Goal: Transaction & Acquisition: Purchase product/service

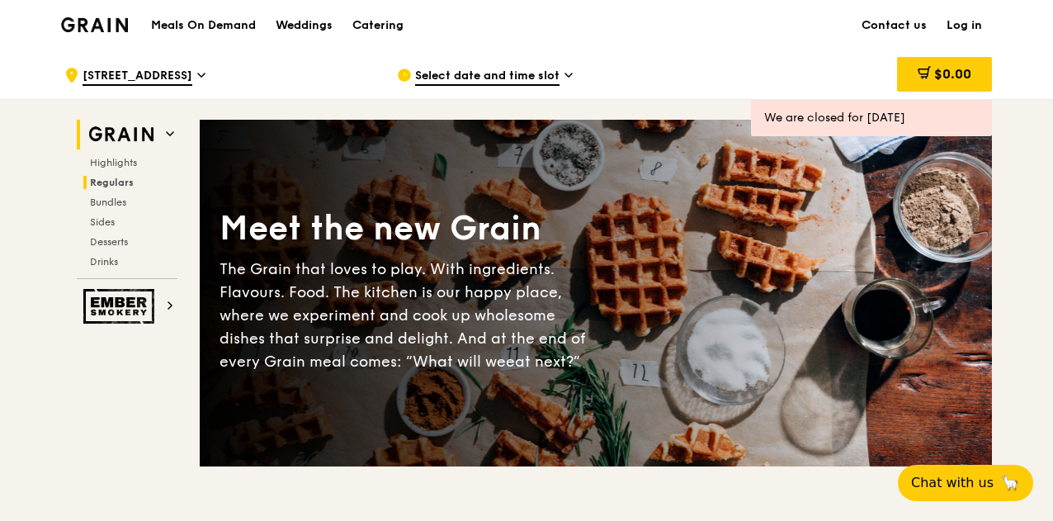
click at [119, 181] on span "Regulars" at bounding box center [112, 183] width 44 height 12
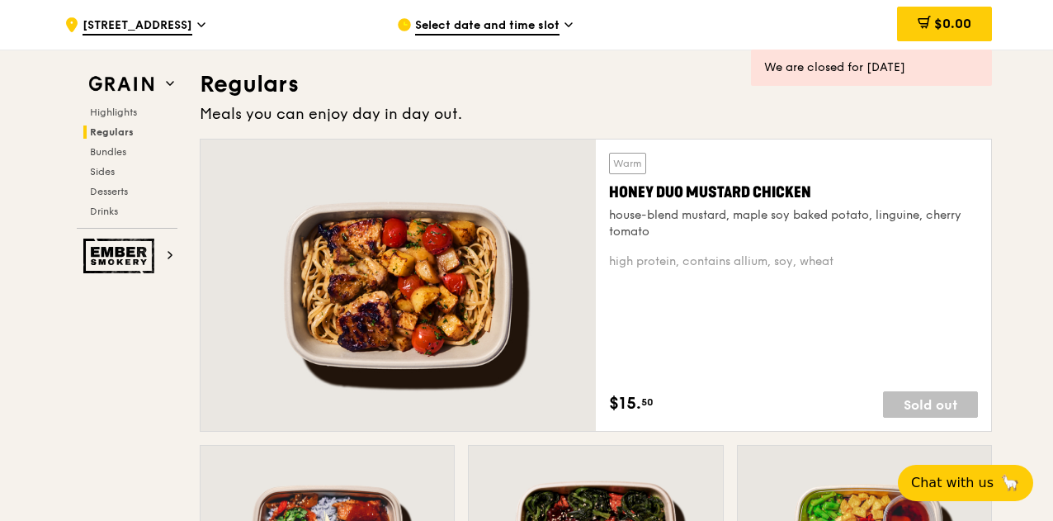
scroll to position [1068, 0]
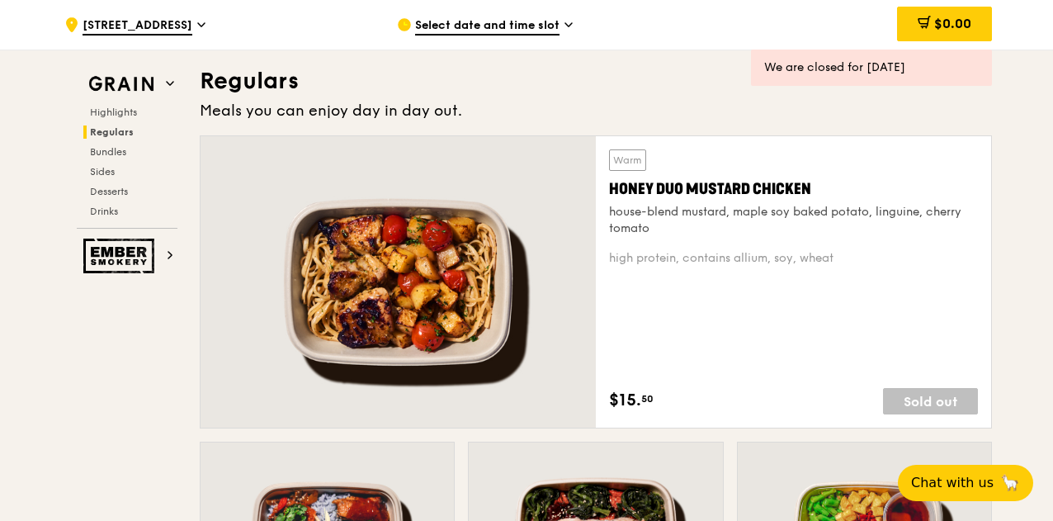
click at [731, 349] on div "Warm Honey Duo Mustard Chicken house-blend mustard, maple soy baked potato, lin…" at bounding box center [793, 281] width 369 height 265
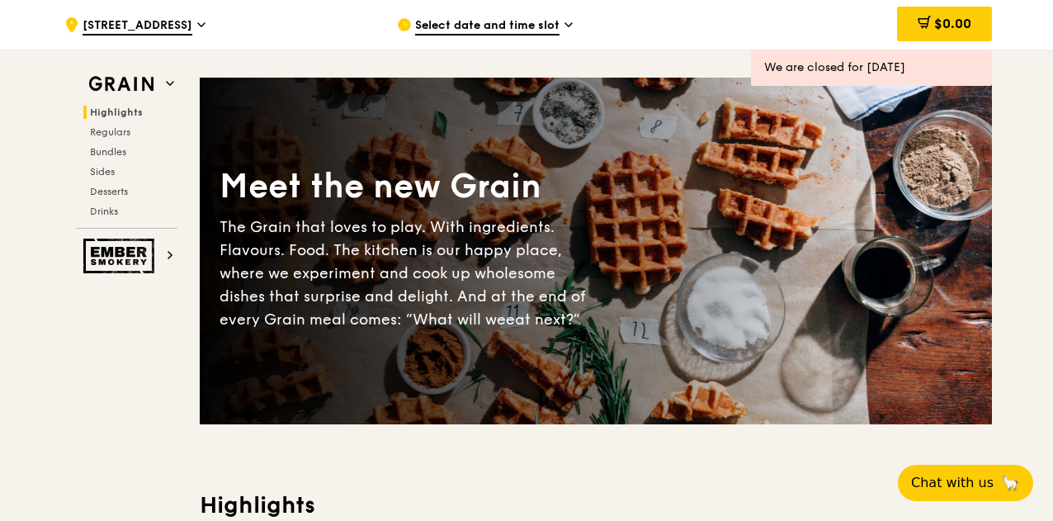
scroll to position [0, 0]
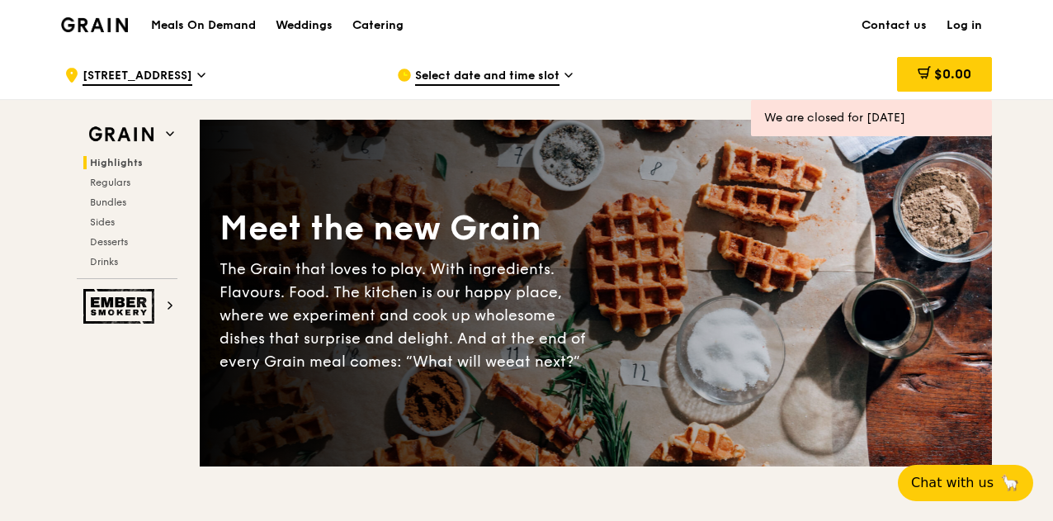
click at [568, 78] on icon at bounding box center [569, 75] width 8 height 15
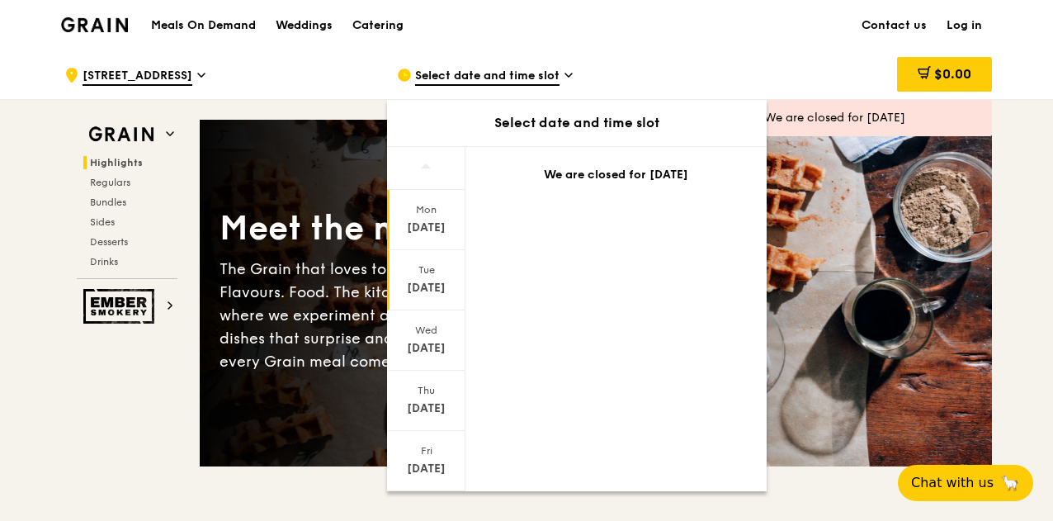
click at [409, 288] on div "[DATE]" at bounding box center [426, 288] width 73 height 17
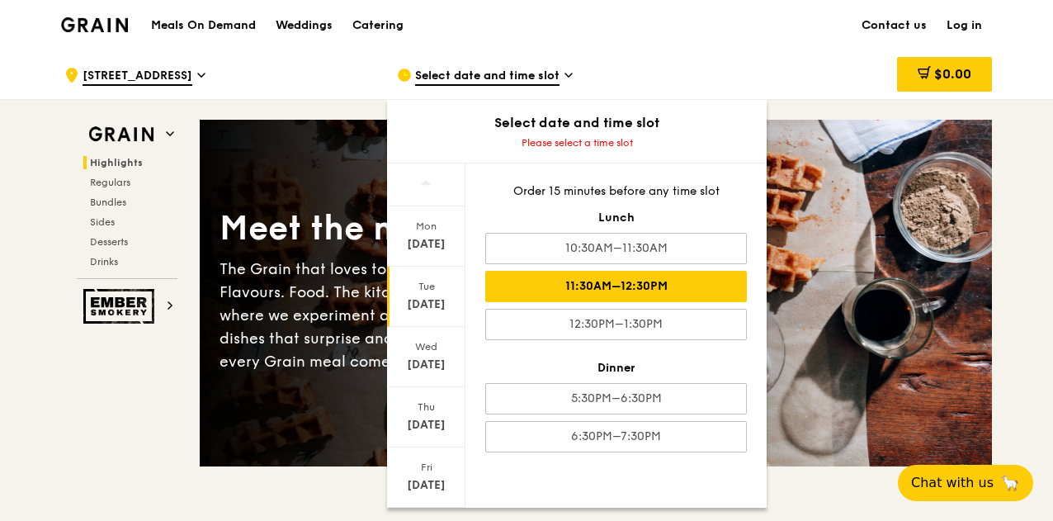
click at [629, 285] on div "11:30AM–12:30PM" at bounding box center [616, 286] width 262 height 31
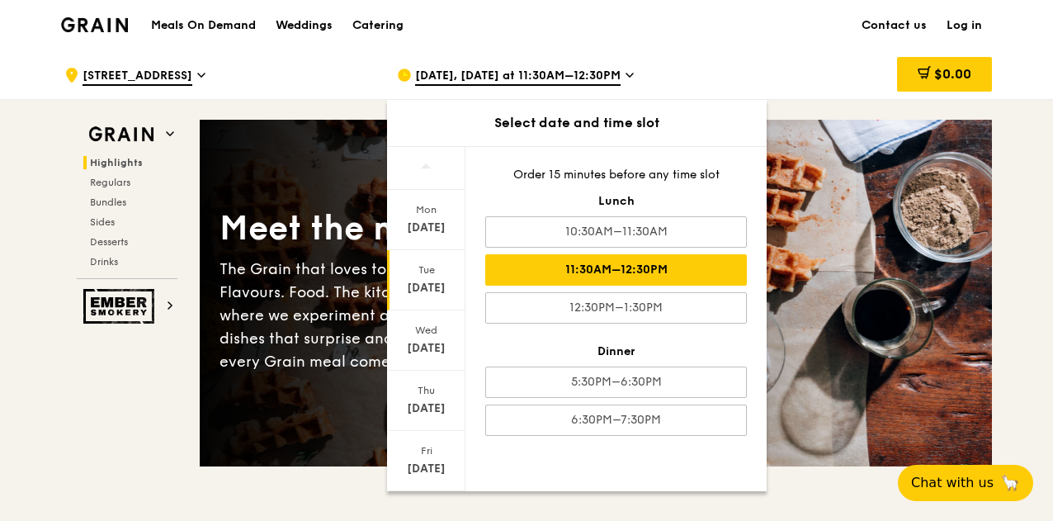
click at [426, 267] on div "Tue" at bounding box center [426, 269] width 73 height 13
click at [607, 258] on div "11:30AM–12:30PM" at bounding box center [616, 269] width 262 height 31
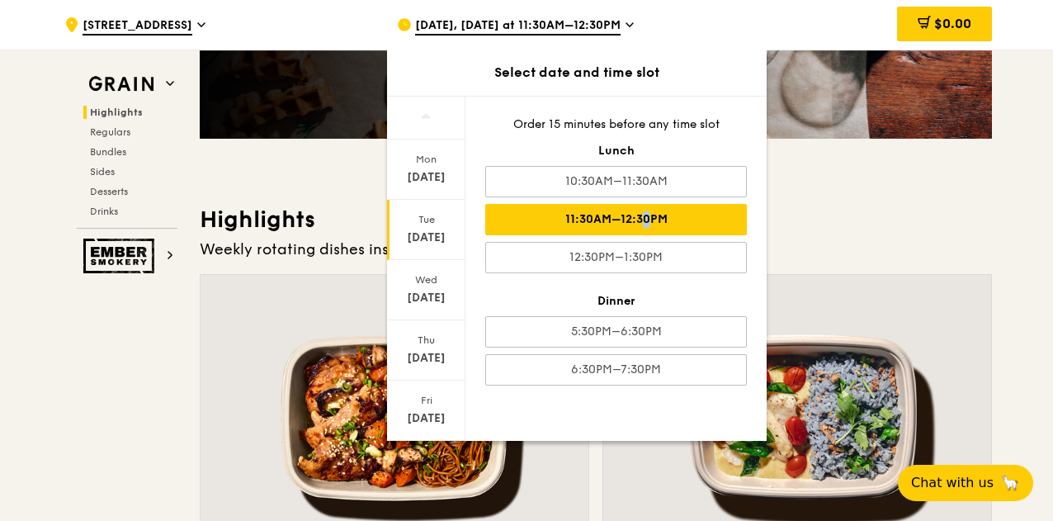
scroll to position [330, 0]
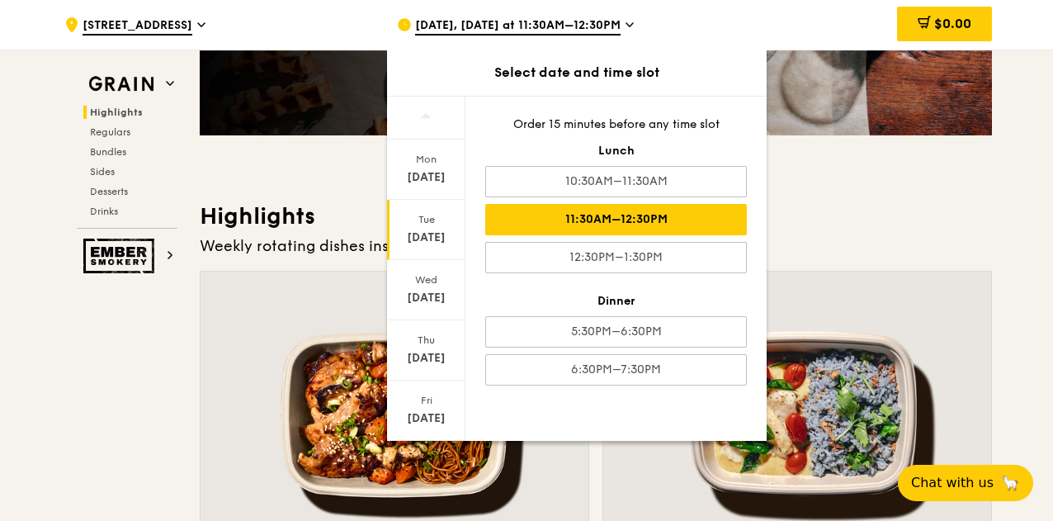
click at [431, 235] on div "[DATE]" at bounding box center [426, 237] width 73 height 17
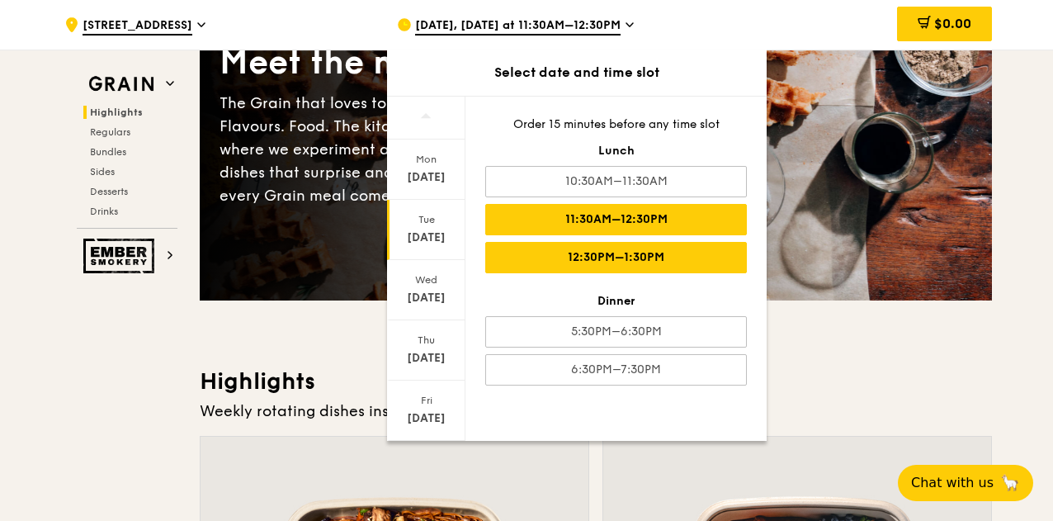
scroll to position [0, 0]
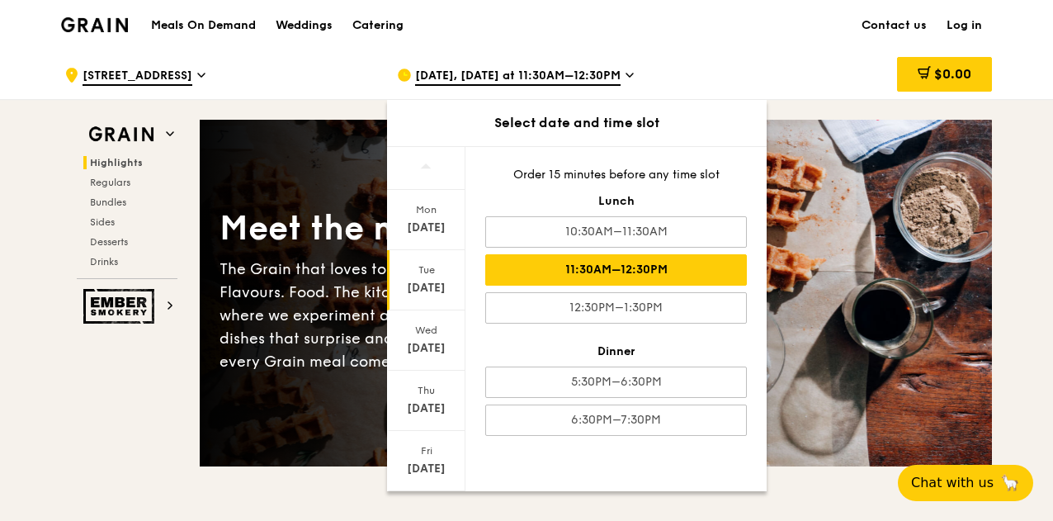
click at [594, 265] on div "11:30AM–12:30PM" at bounding box center [616, 269] width 262 height 31
click at [963, 22] on link "Log in" at bounding box center [964, 26] width 55 height 50
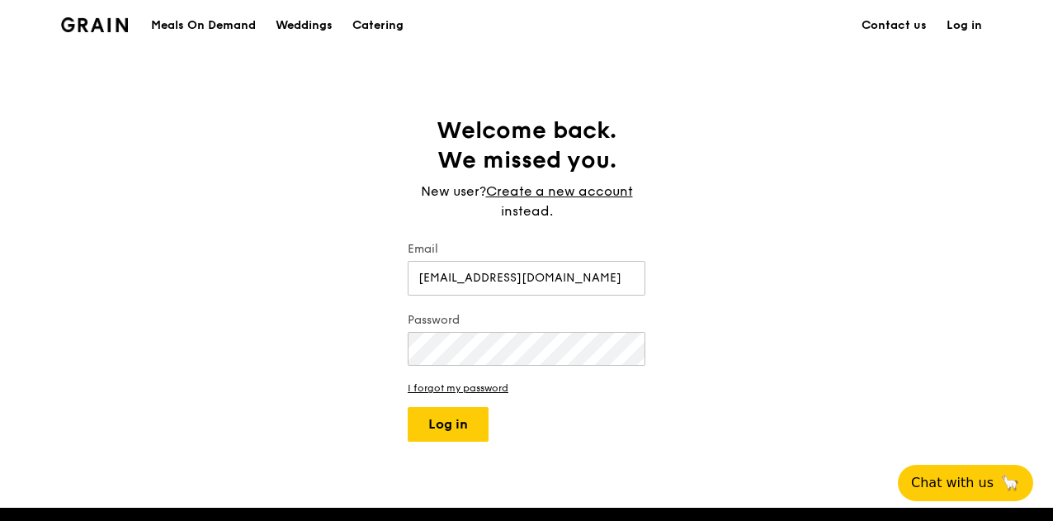
type input "[EMAIL_ADDRESS][DOMAIN_NAME]"
click at [451, 422] on button "Log in" at bounding box center [448, 424] width 81 height 35
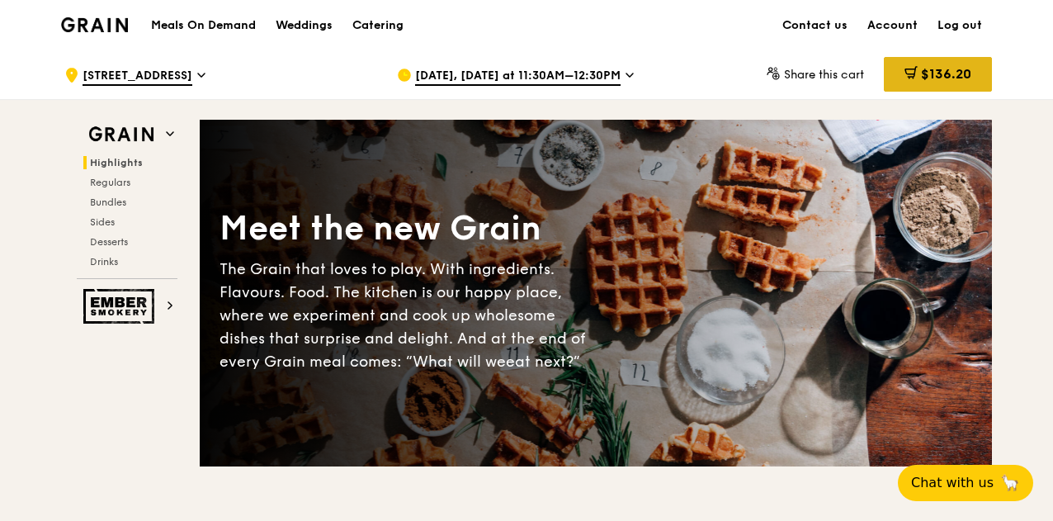
click at [931, 67] on span "$136.20" at bounding box center [946, 74] width 50 height 16
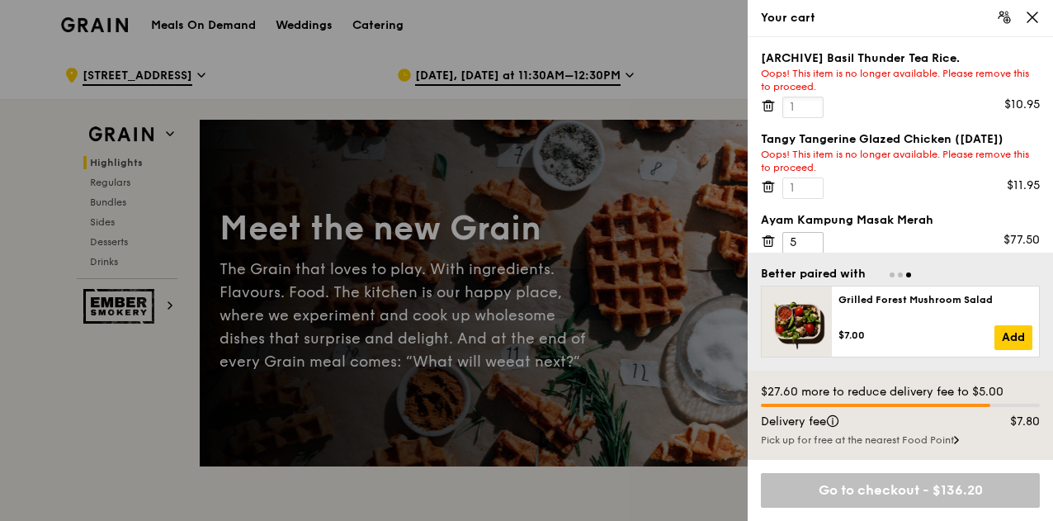
click at [804, 109] on input "1" at bounding box center [803, 107] width 41 height 21
click at [814, 189] on input "1" at bounding box center [803, 187] width 41 height 21
click at [1007, 103] on div "$10.95" at bounding box center [1022, 105] width 35 height 17
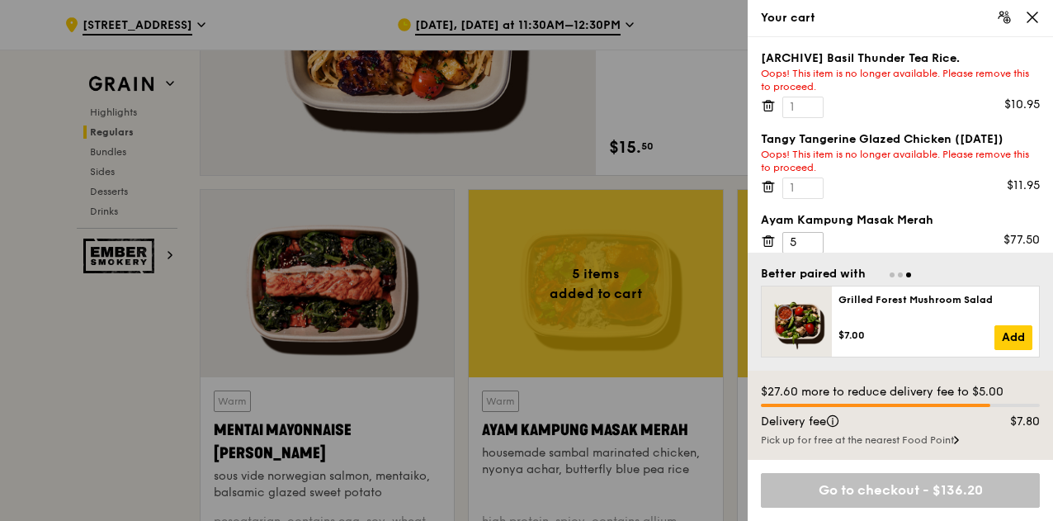
click at [853, 137] on div "Tangy Tangerine Glazed Chicken ([DATE]) Oops! This item is no longer available.…" at bounding box center [900, 152] width 279 height 43
click at [1011, 178] on div "$11.95" at bounding box center [1023, 185] width 33 height 17
click at [816, 185] on input "1" at bounding box center [803, 187] width 41 height 21
click at [768, 187] on icon at bounding box center [768, 186] width 15 height 15
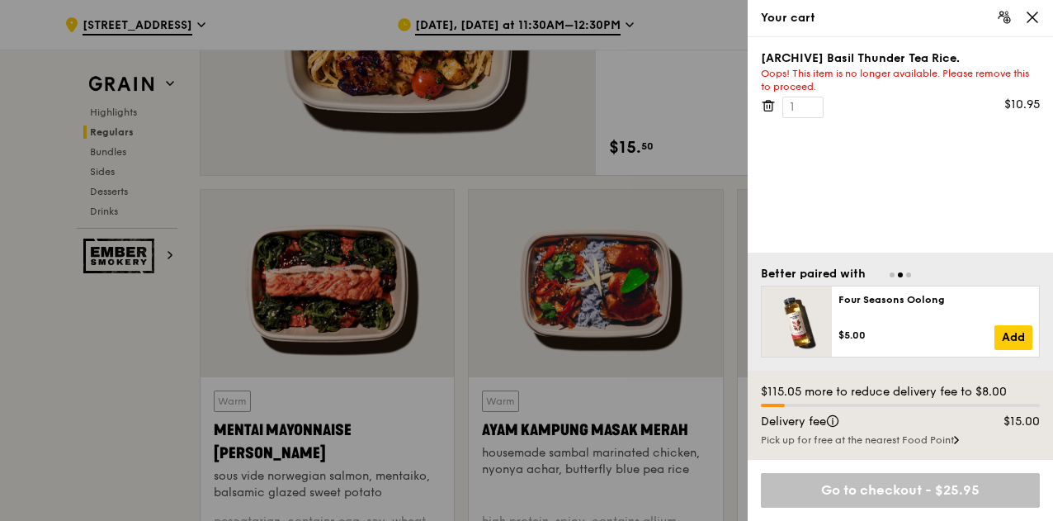
click at [769, 104] on icon at bounding box center [768, 105] width 15 height 15
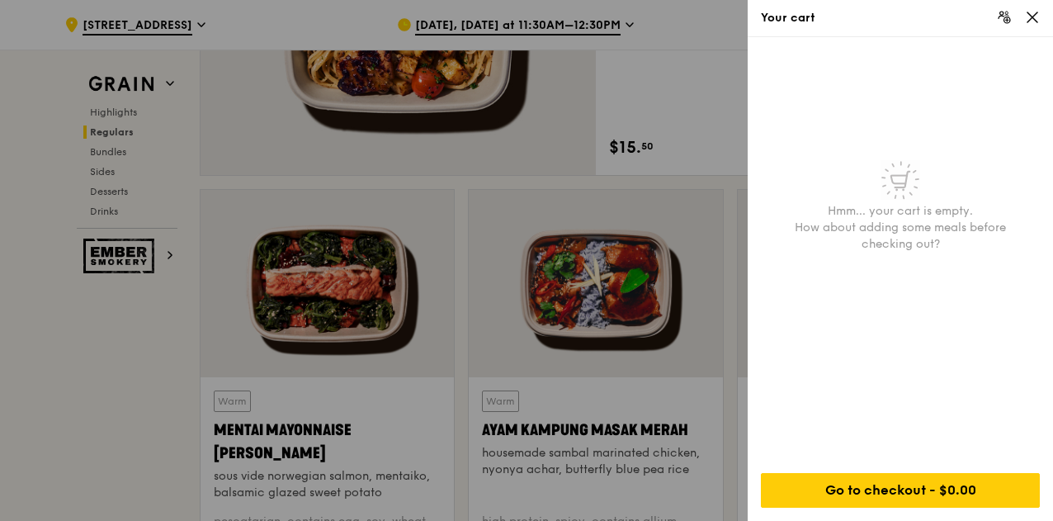
click at [592, 28] on div at bounding box center [526, 260] width 1053 height 521
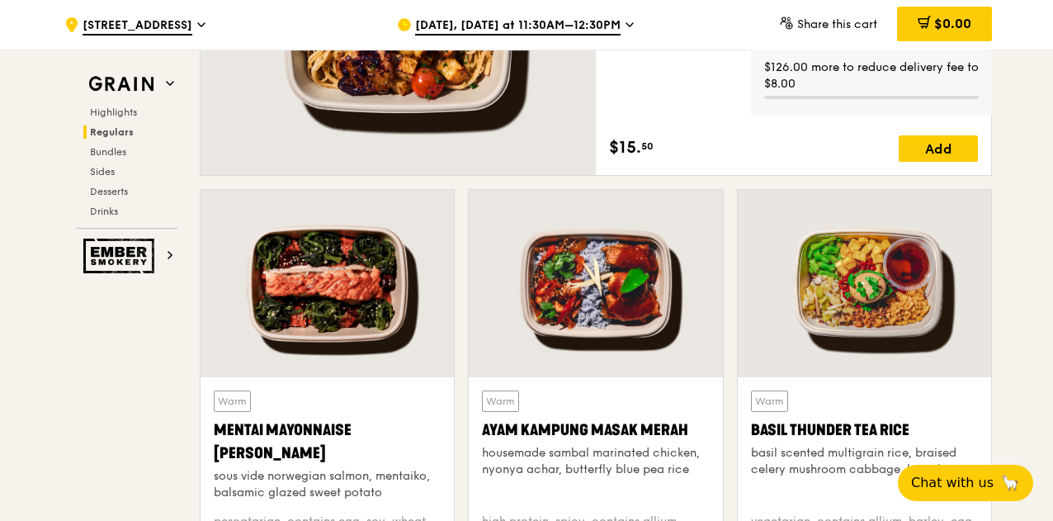
click at [634, 21] on icon at bounding box center [630, 24] width 8 height 15
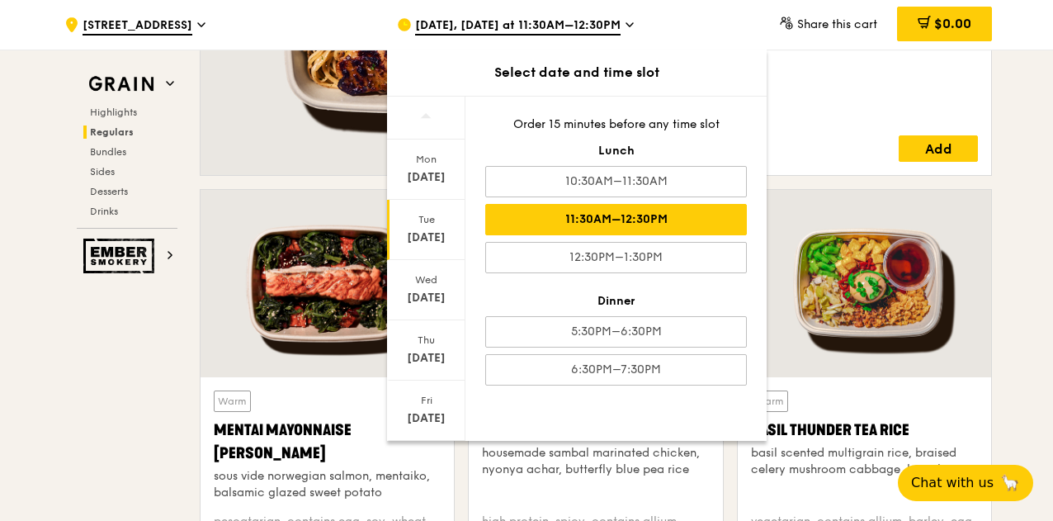
click at [627, 225] on div "11:30AM–12:30PM" at bounding box center [616, 219] width 262 height 31
click at [636, 219] on div "11:30AM–12:30PM" at bounding box center [616, 219] width 262 height 31
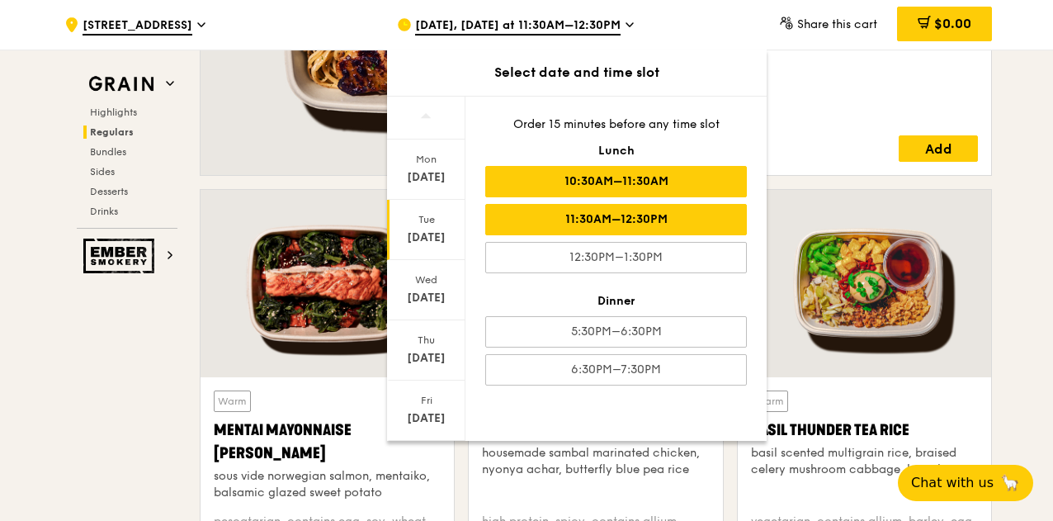
click at [631, 193] on div "10:30AM–11:30AM" at bounding box center [616, 181] width 262 height 31
click at [627, 216] on div "11:30AM–12:30PM" at bounding box center [616, 219] width 262 height 31
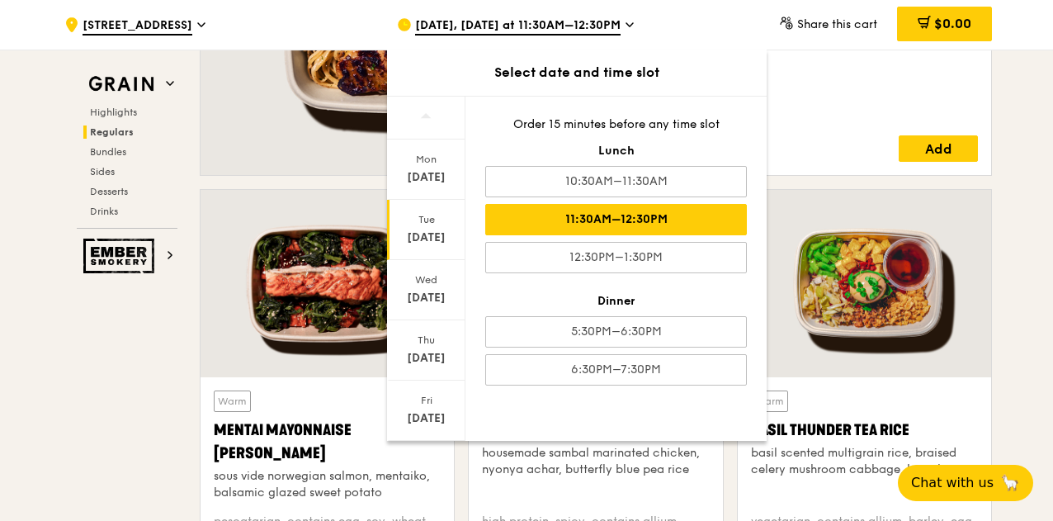
click at [176, 142] on div "Highlights Regulars Bundles Sides Desserts Drinks" at bounding box center [127, 162] width 101 height 112
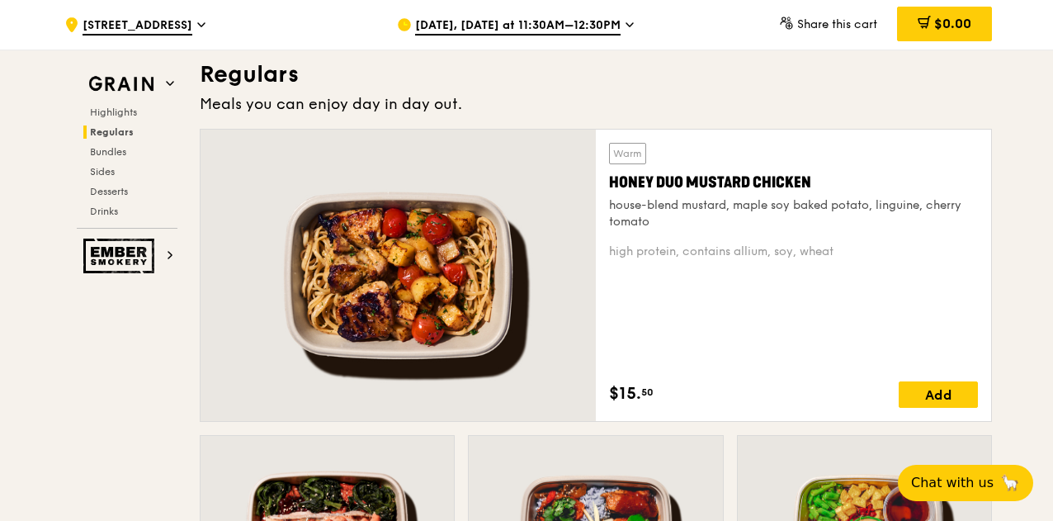
scroll to position [1073, 0]
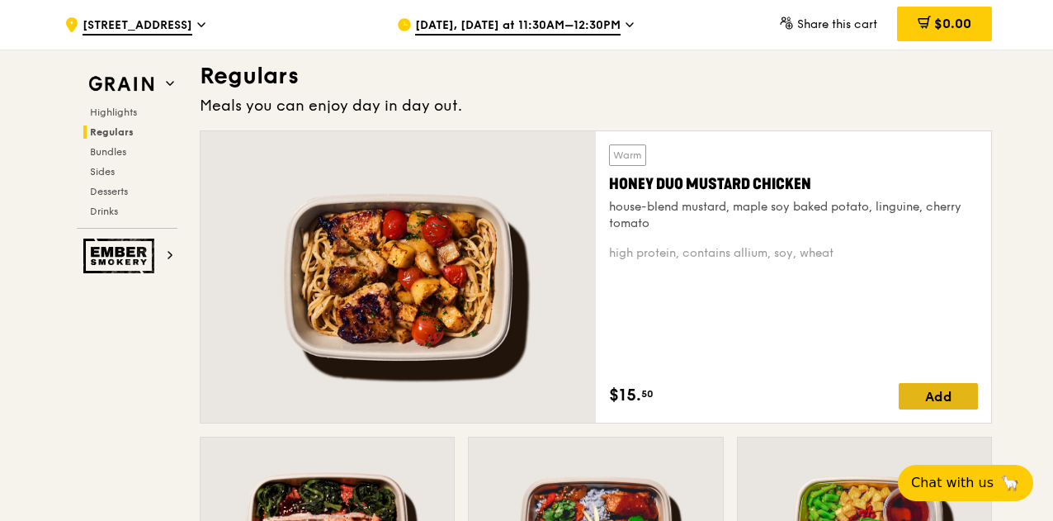
click at [911, 393] on div "Add" at bounding box center [938, 396] width 79 height 26
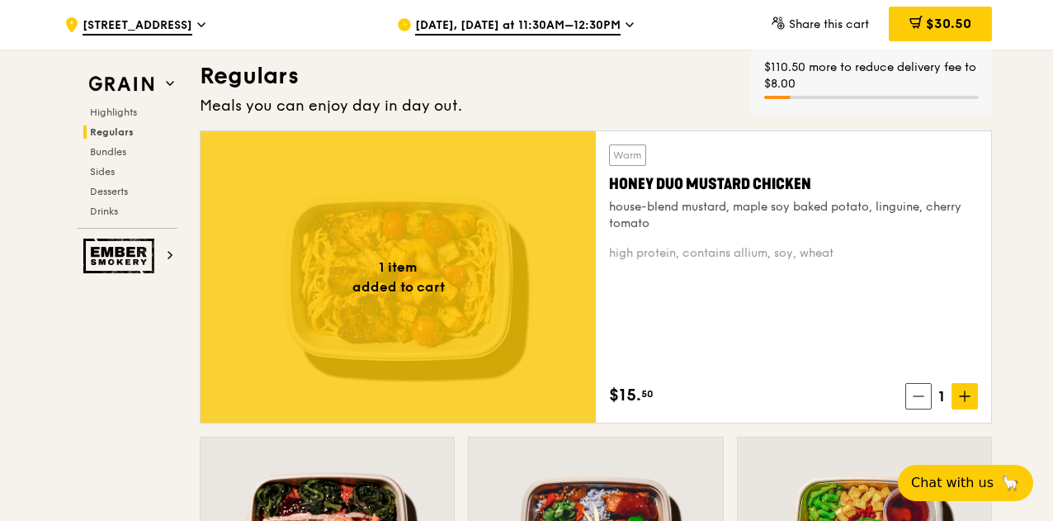
click at [911, 393] on span at bounding box center [919, 396] width 26 height 26
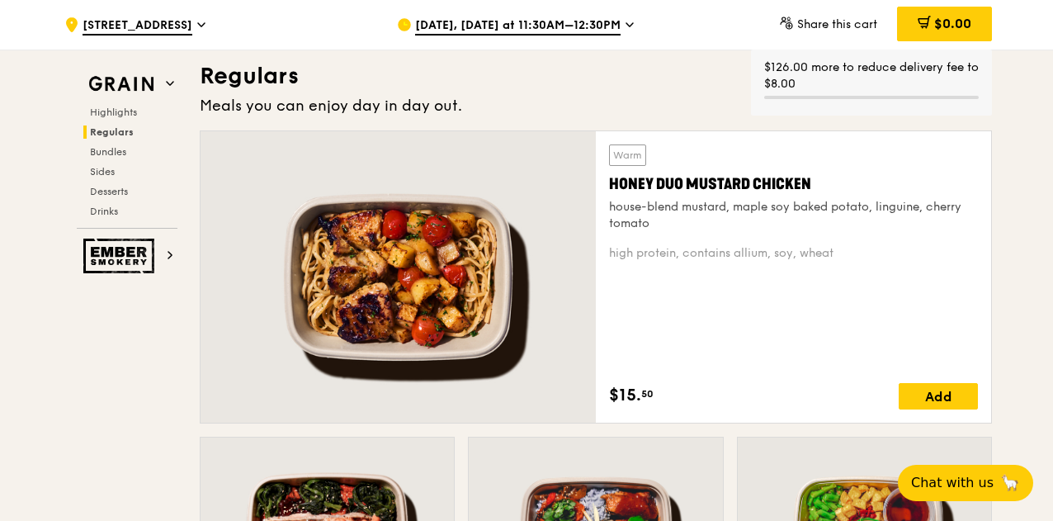
click at [911, 393] on div "Add" at bounding box center [938, 396] width 79 height 26
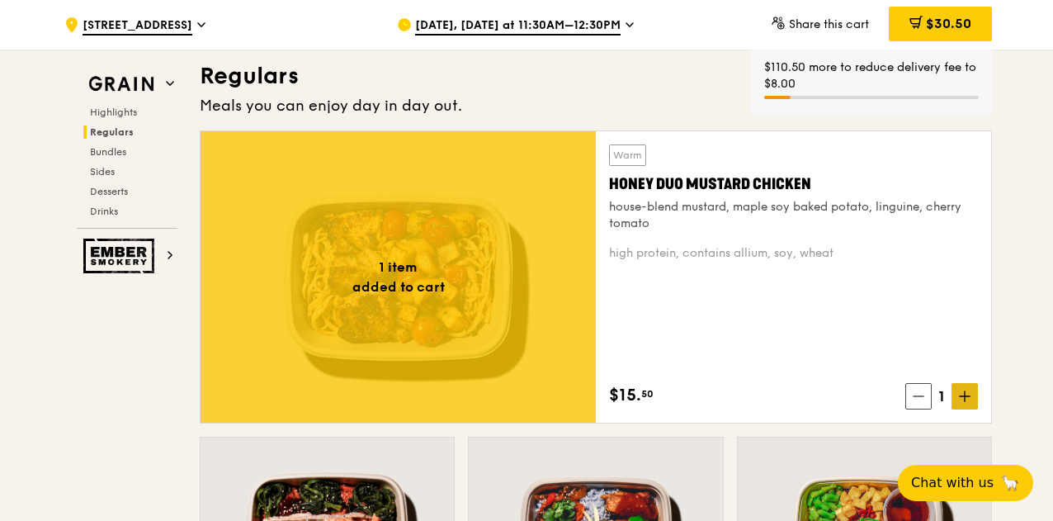
click at [960, 397] on icon at bounding box center [965, 396] width 12 height 12
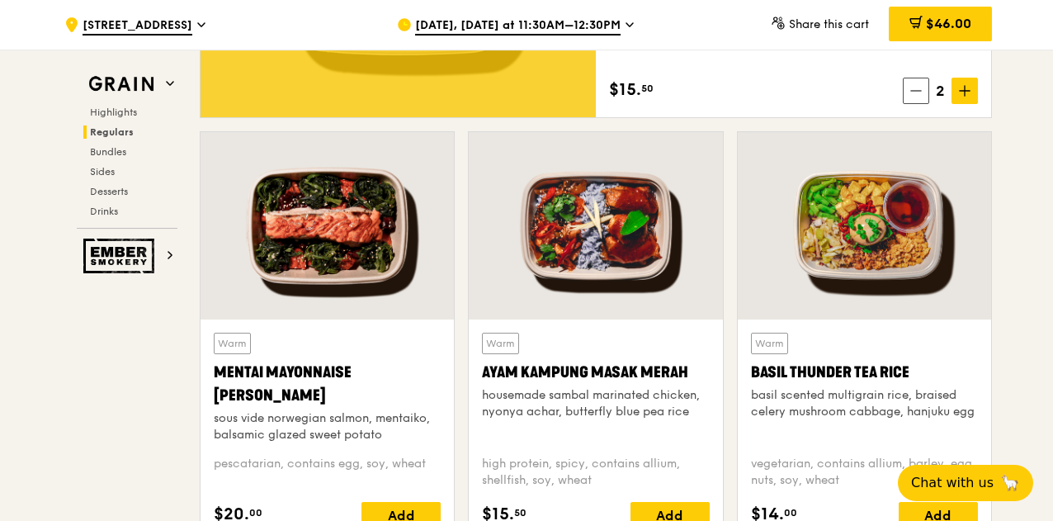
scroll to position [1403, 0]
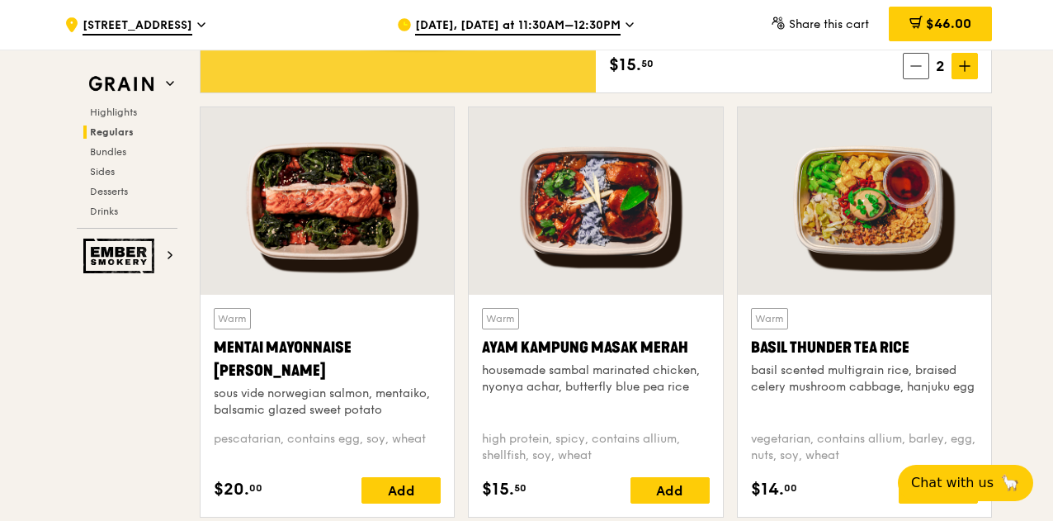
click at [865, 356] on div "Basil Thunder Tea Rice" at bounding box center [864, 347] width 227 height 23
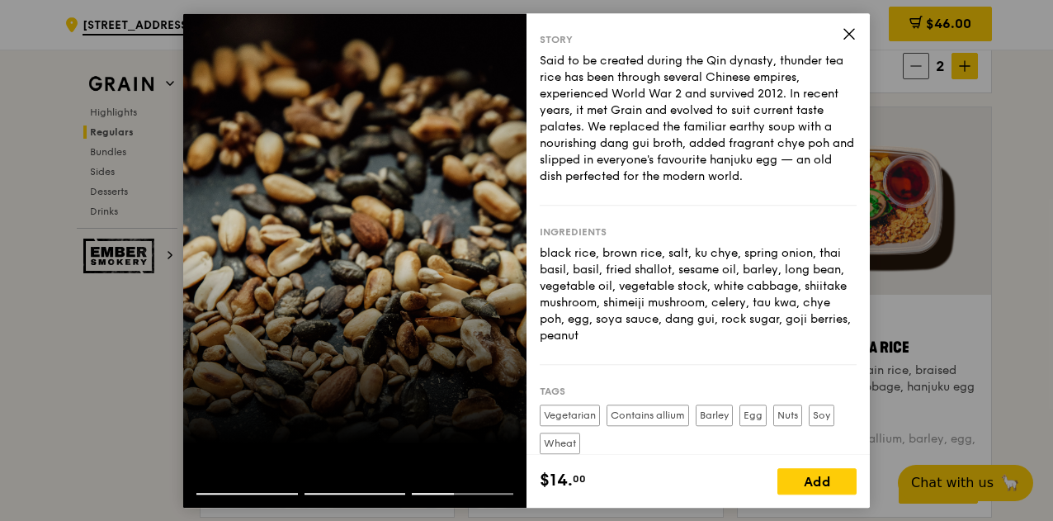
scroll to position [0, 0]
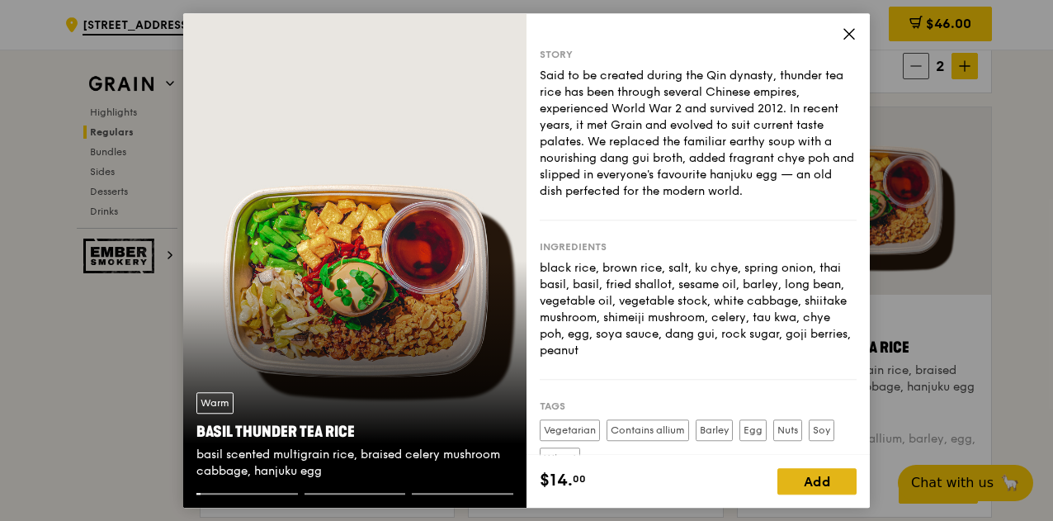
click at [817, 481] on div "Add" at bounding box center [817, 481] width 79 height 26
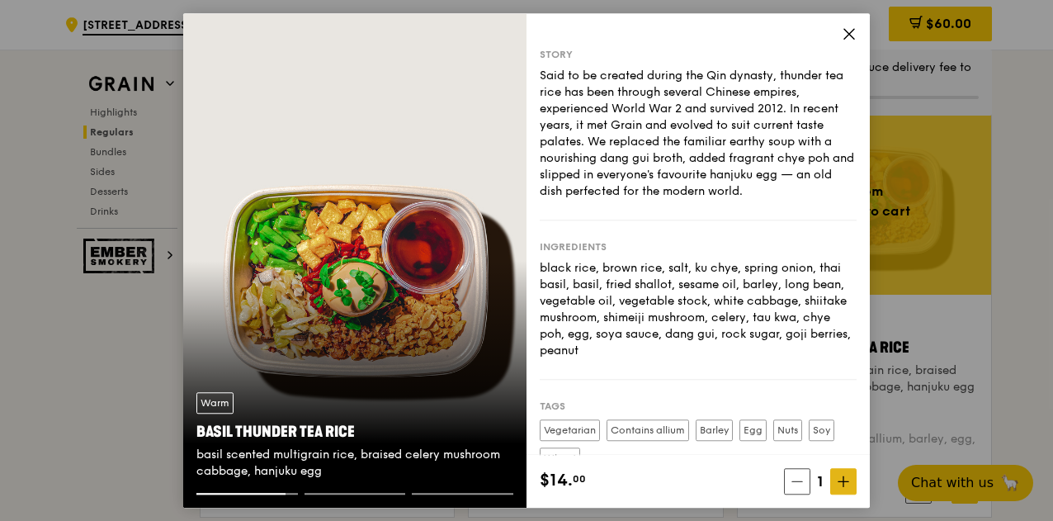
click at [839, 483] on icon at bounding box center [844, 481] width 12 height 12
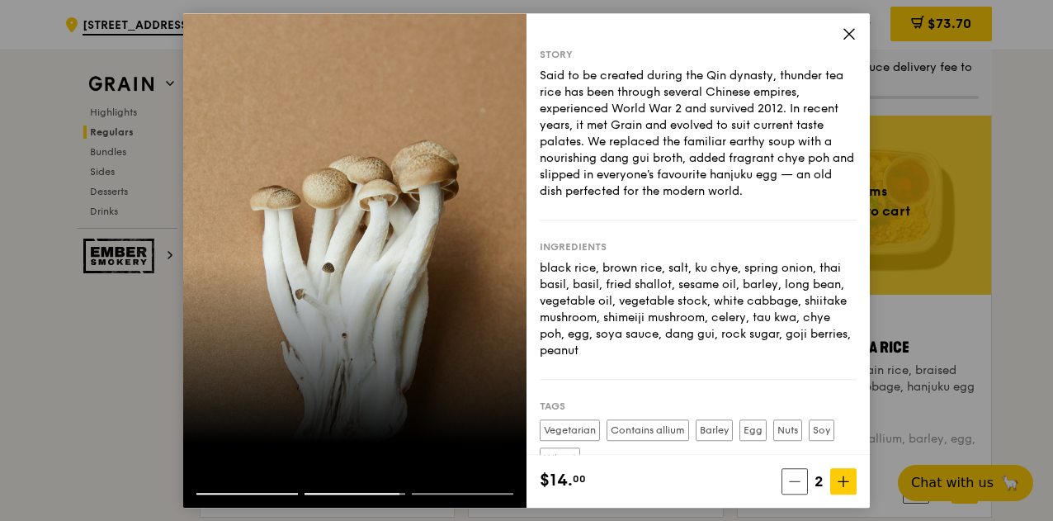
click at [845, 32] on icon at bounding box center [849, 33] width 15 height 15
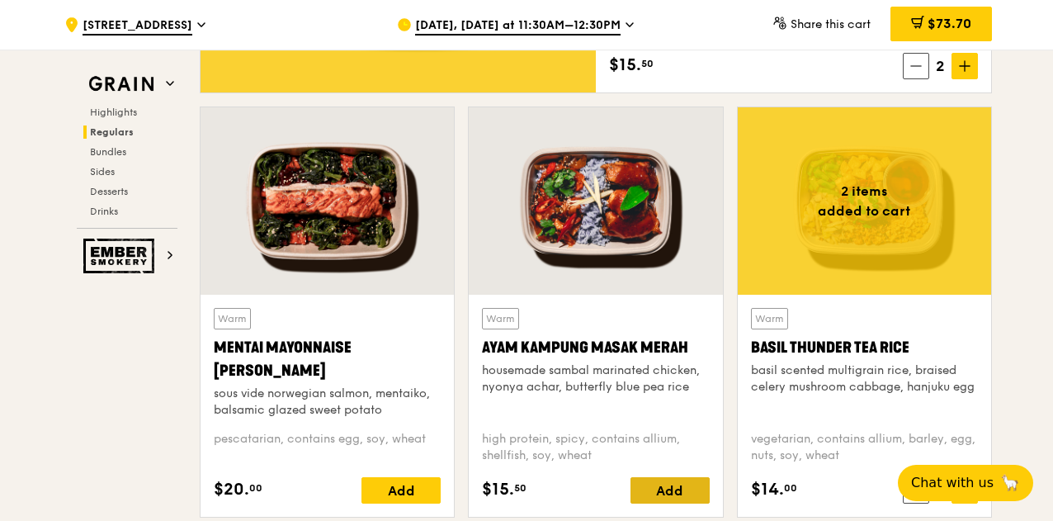
click at [665, 491] on div "Add" at bounding box center [670, 490] width 79 height 26
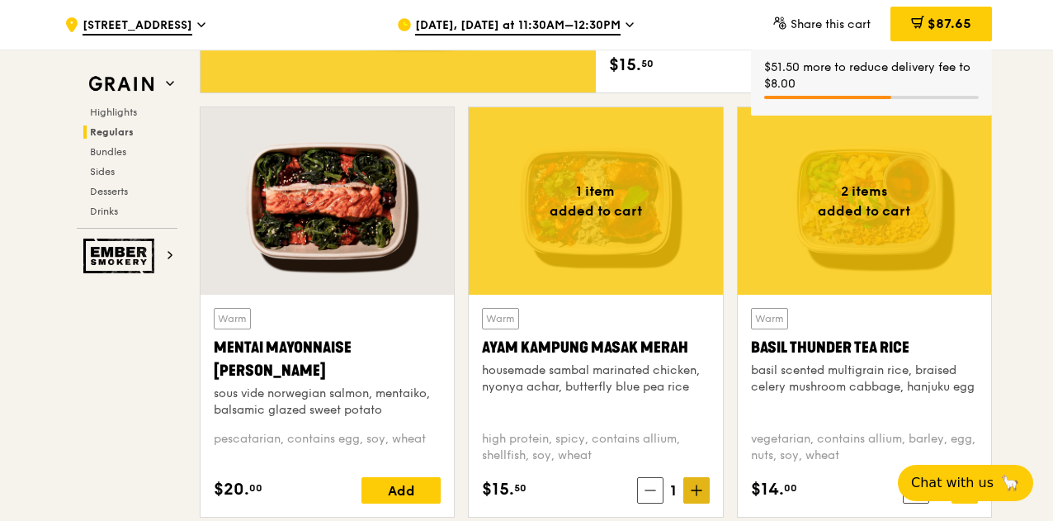
click at [698, 489] on icon at bounding box center [697, 491] width 12 height 12
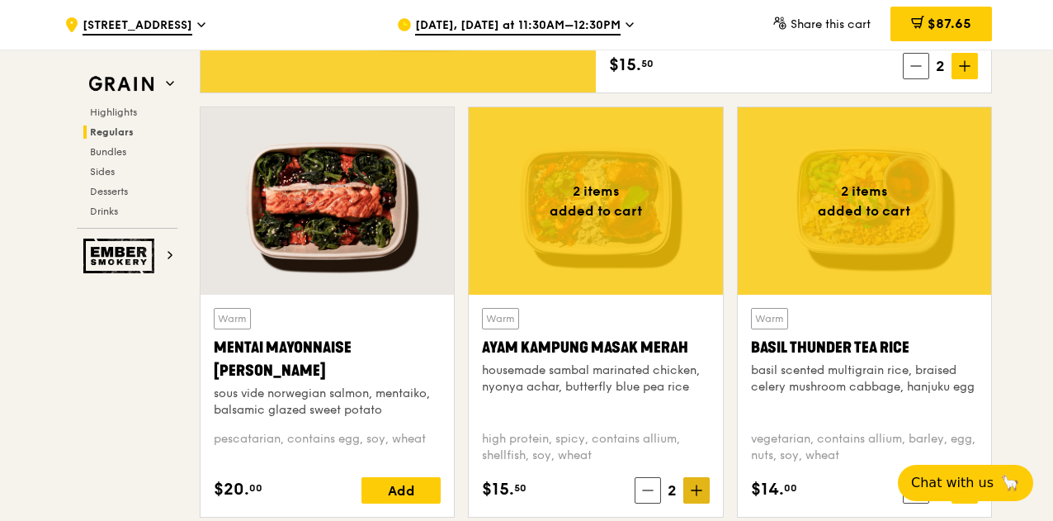
click at [698, 489] on icon at bounding box center [697, 491] width 12 height 12
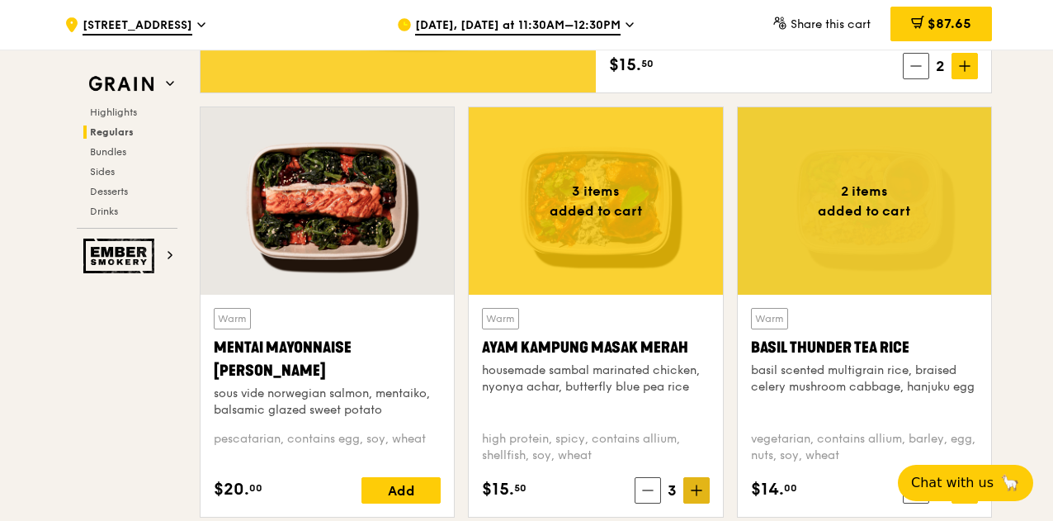
click at [698, 489] on icon at bounding box center [697, 491] width 12 height 12
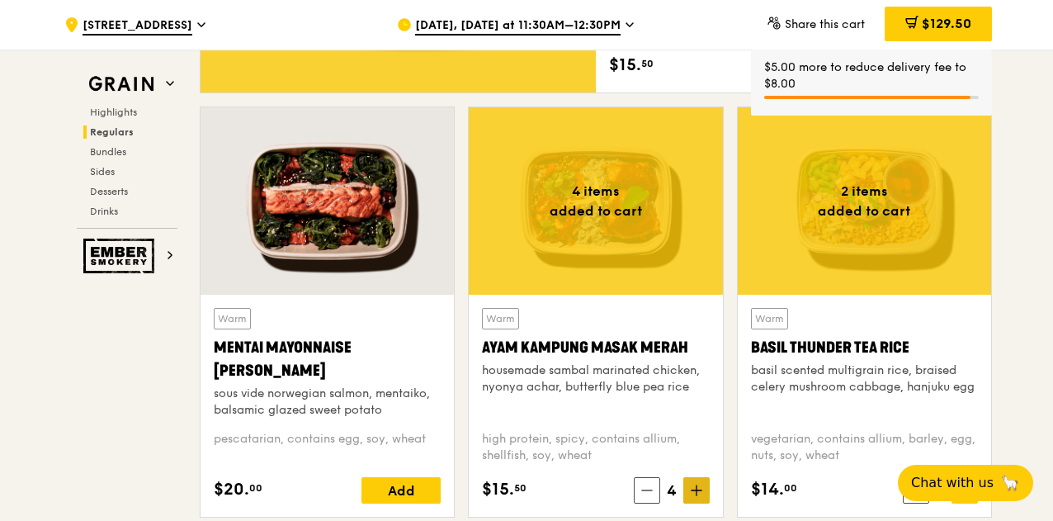
click at [698, 489] on icon at bounding box center [697, 491] width 12 height 12
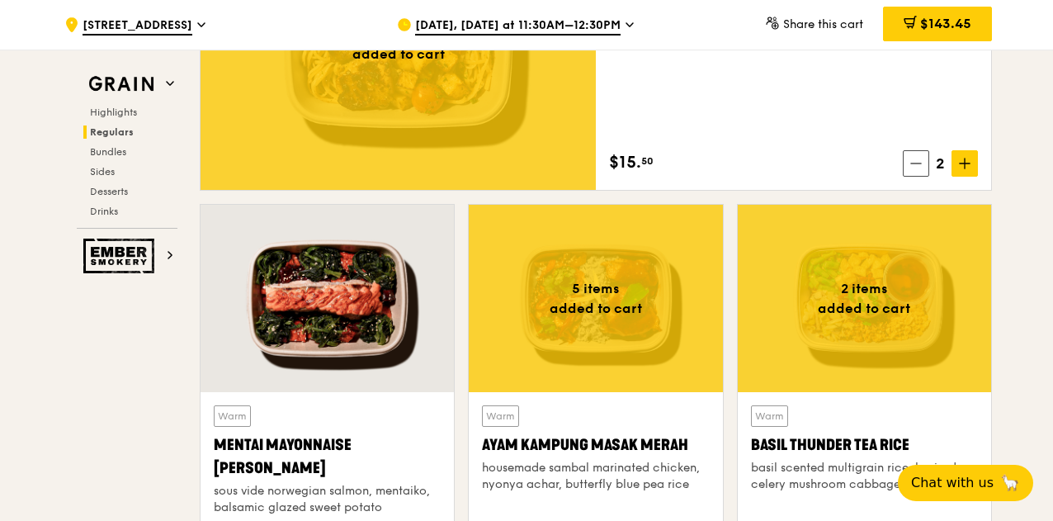
scroll to position [1238, 0]
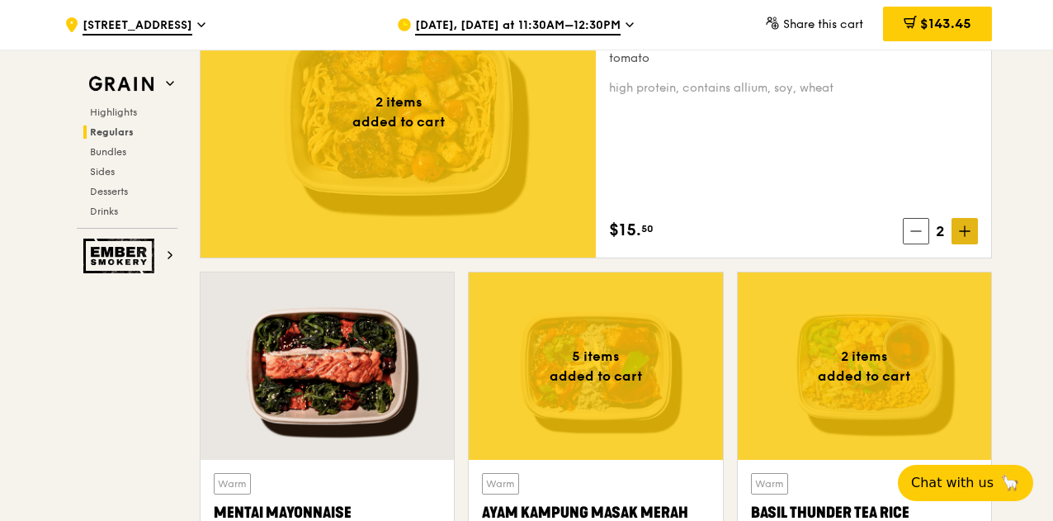
click at [961, 231] on icon at bounding box center [965, 231] width 12 height 12
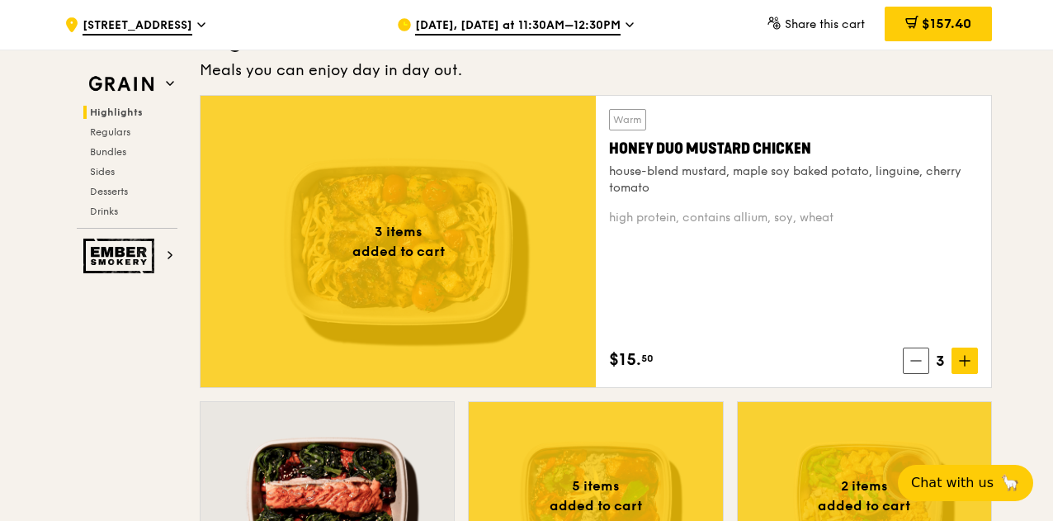
scroll to position [991, 0]
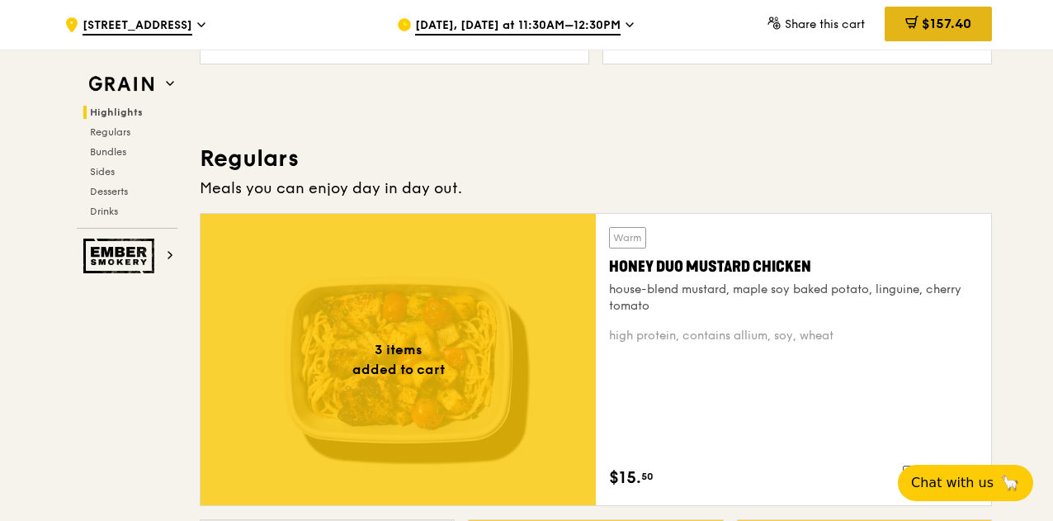
click at [922, 19] on span "$157.40" at bounding box center [947, 24] width 50 height 16
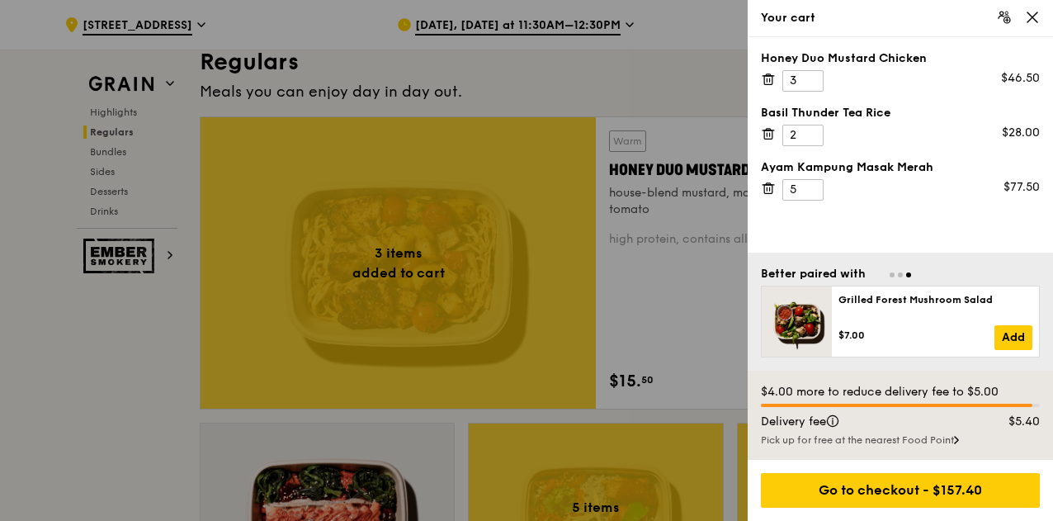
scroll to position [1157, 0]
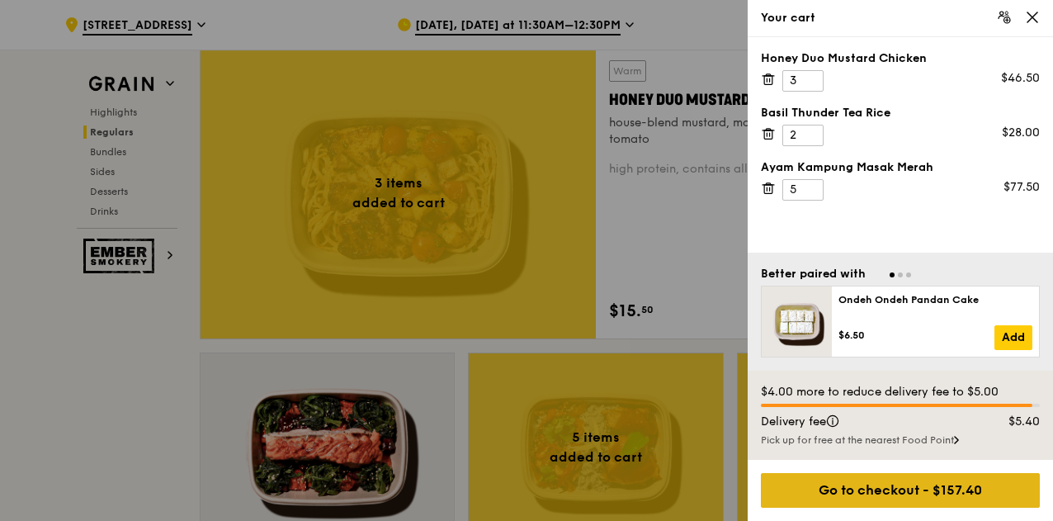
click at [913, 493] on div "Go to checkout - $157.40" at bounding box center [900, 490] width 279 height 35
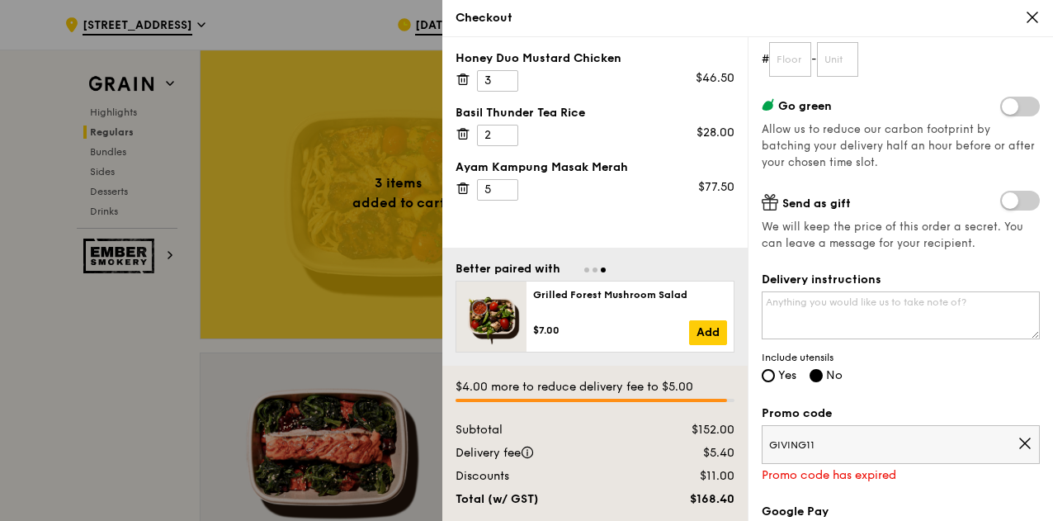
scroll to position [248, 0]
click at [922, 308] on textarea "Delivery instructions" at bounding box center [901, 314] width 278 height 48
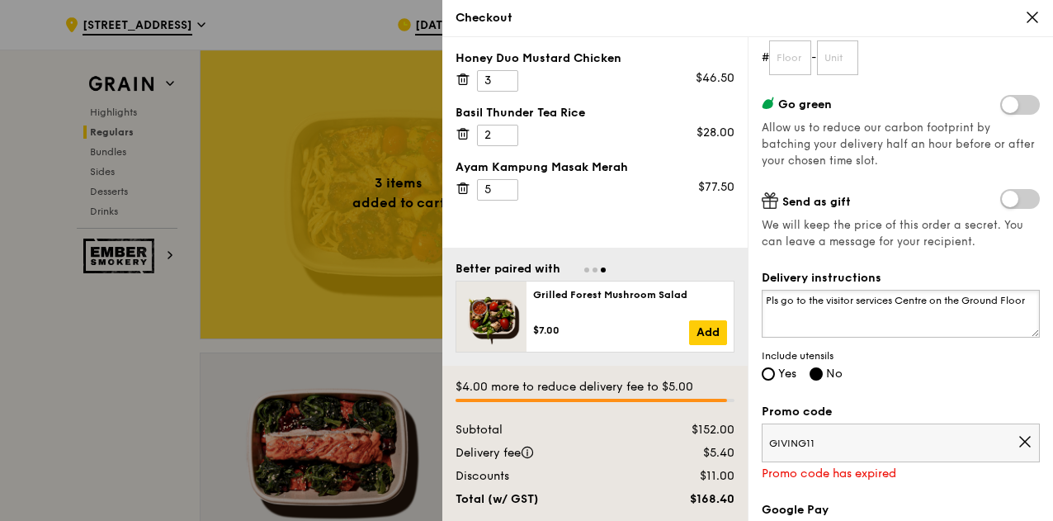
click at [783, 300] on textarea "Pls go to the visitor services Centre on the Ground Floor" at bounding box center [901, 314] width 278 height 48
click at [931, 301] on textarea "Pls leave the order with the Visitor services Centre on the Ground Floor" at bounding box center [901, 314] width 278 height 48
click at [869, 316] on textarea "Pls leave the order with the Visitor Services Centre on the Ground Floor" at bounding box center [901, 314] width 278 height 48
type textarea "Pls leave the order with the Visitor Services Centre on the Ground Floor Main E…"
click at [773, 372] on input "Yes" at bounding box center [768, 373] width 13 height 13
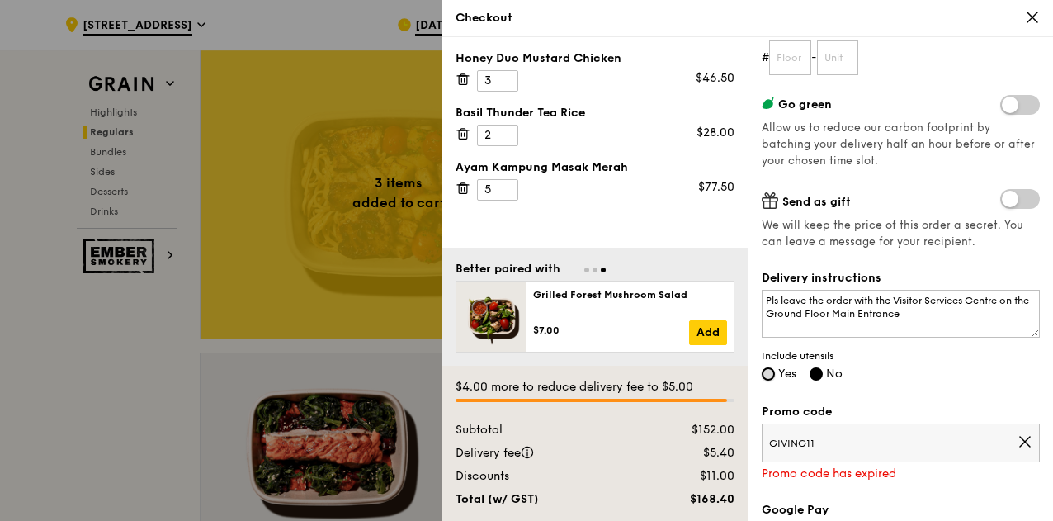
radio input "true"
radio input "false"
click at [1018, 437] on icon at bounding box center [1025, 441] width 15 height 15
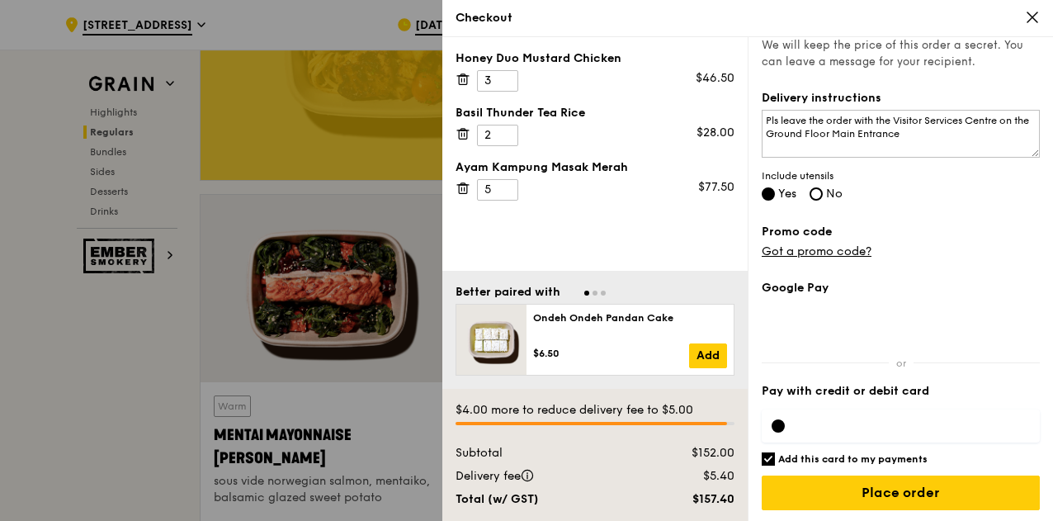
scroll to position [1322, 0]
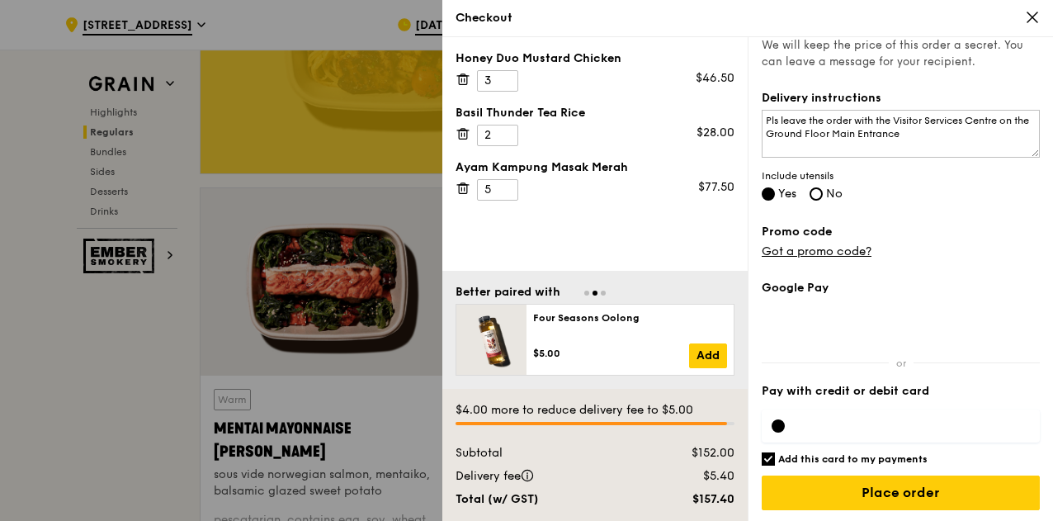
click at [766, 456] on input "Add this card to my payments" at bounding box center [768, 458] width 13 height 13
checkbox input "false"
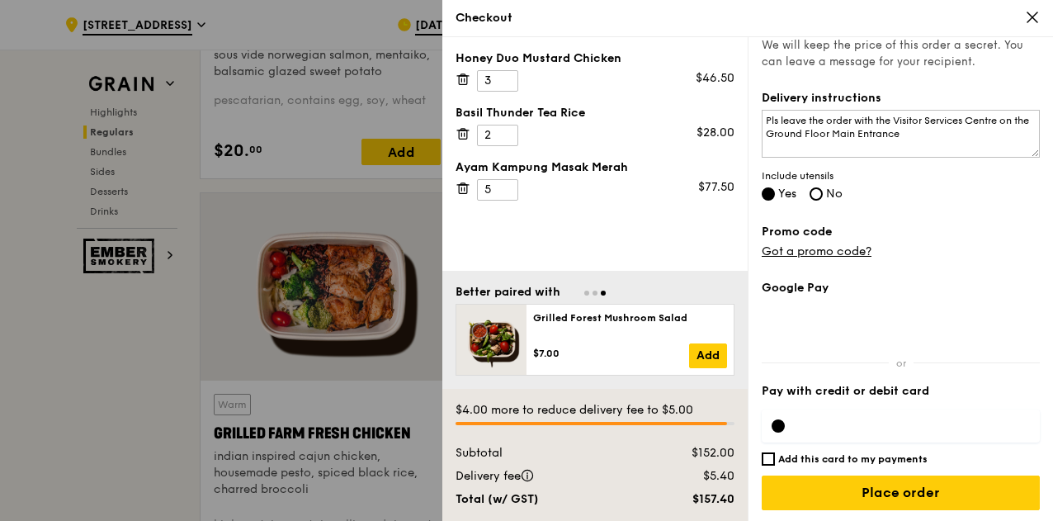
scroll to position [1735, 0]
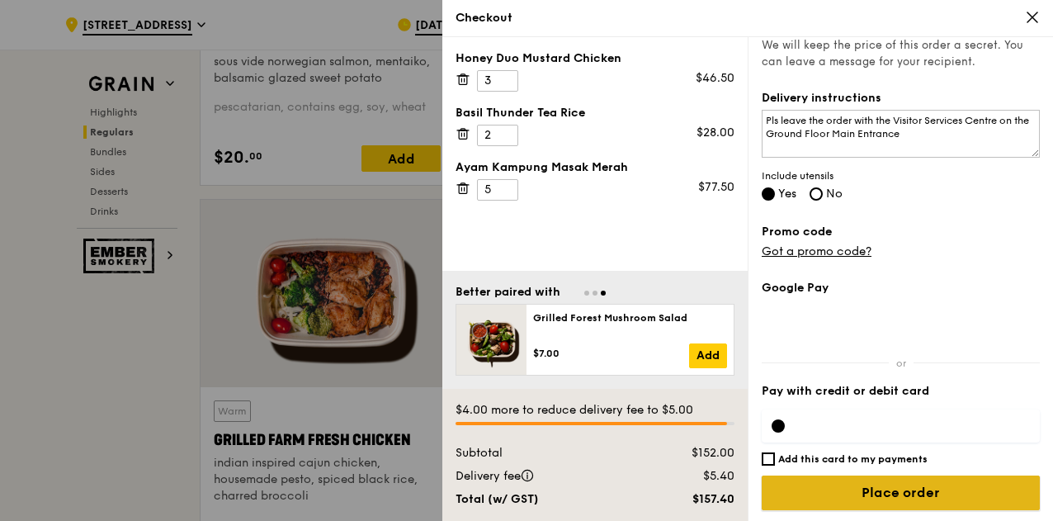
click at [883, 499] on input "Place order" at bounding box center [901, 492] width 278 height 35
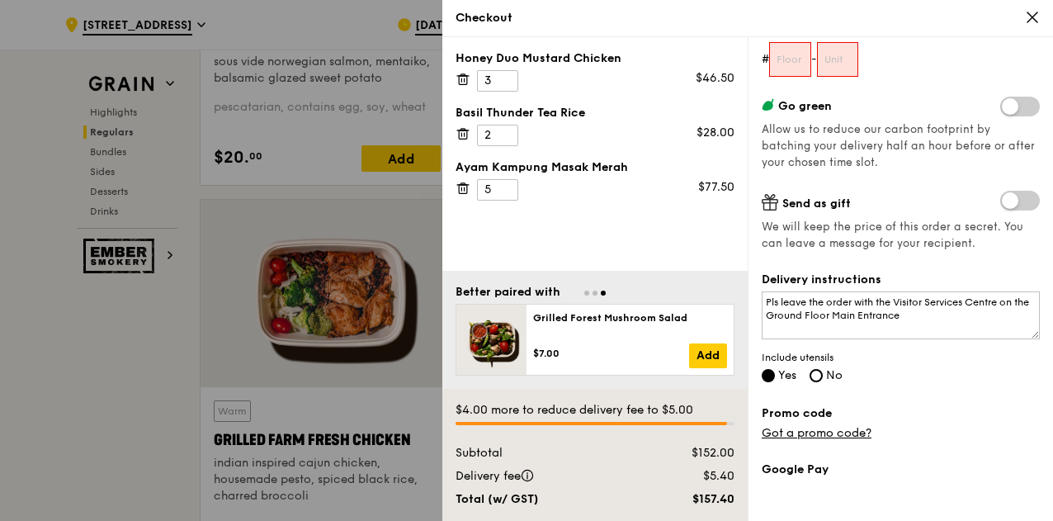
scroll to position [244, 0]
click at [791, 59] on input "text" at bounding box center [790, 61] width 42 height 35
type input "00"
click at [831, 59] on input "text" at bounding box center [838, 61] width 42 height 35
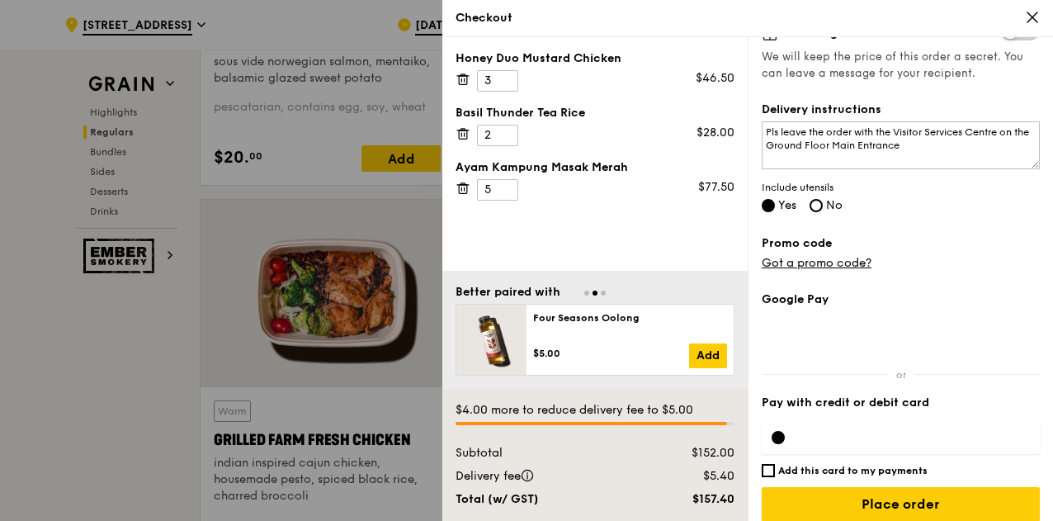
scroll to position [428, 0]
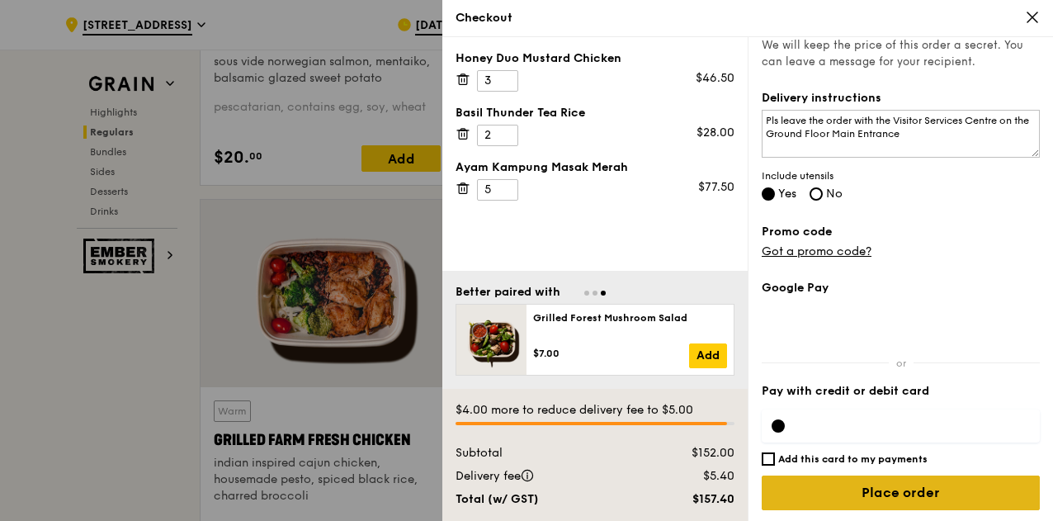
type input "00"
click at [880, 494] on input "Place order" at bounding box center [901, 492] width 278 height 35
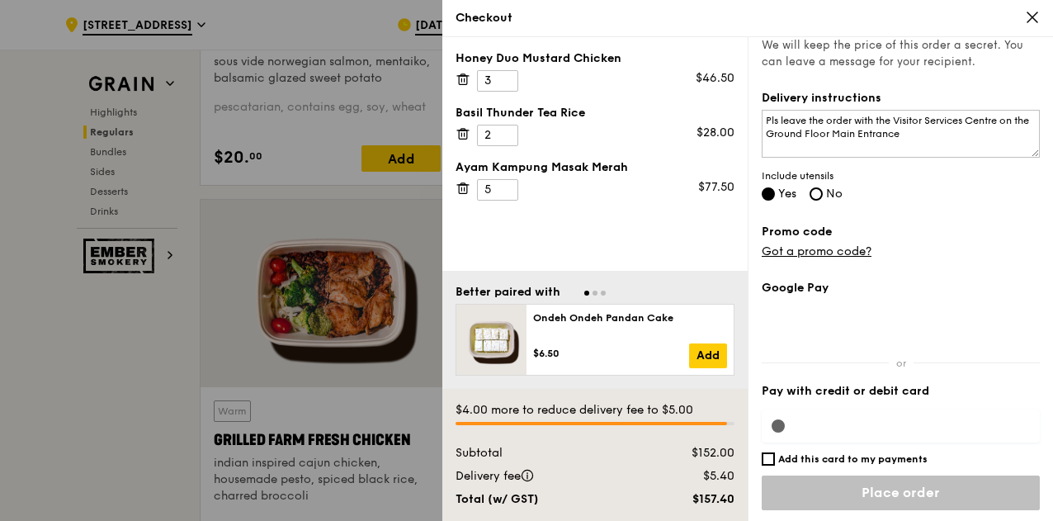
click at [773, 424] on div "Google Pay Pay with credit or debit card Add this card to my payments $4.00 mor…" at bounding box center [901, 402] width 278 height 244
click at [801, 422] on div "Google Pay Pay with credit or debit card Add this card to my payments $4.00 mor…" at bounding box center [901, 402] width 278 height 244
click at [839, 387] on label "Pay with credit or debit card" at bounding box center [901, 391] width 278 height 17
click at [769, 458] on input "Add this card to my payments" at bounding box center [768, 458] width 13 height 13
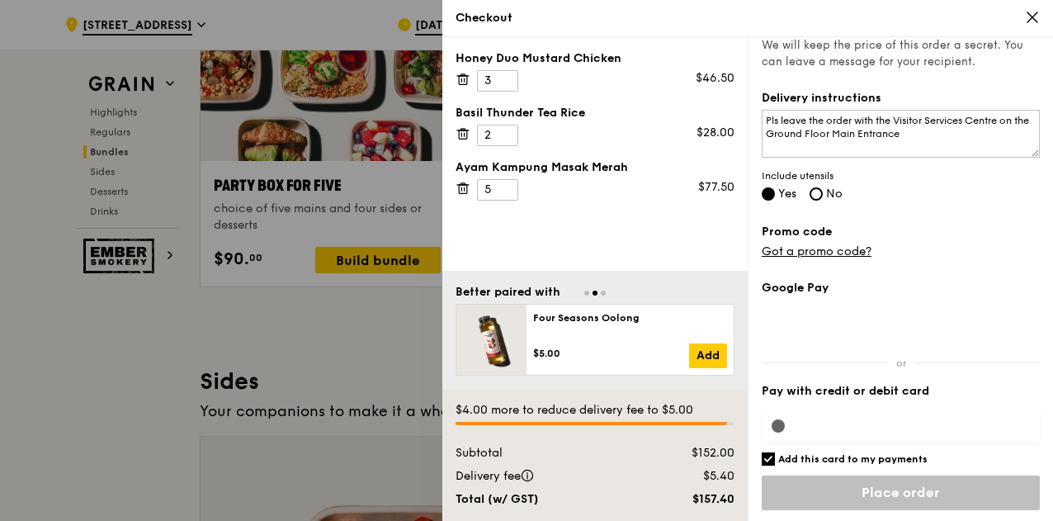
scroll to position [3468, 0]
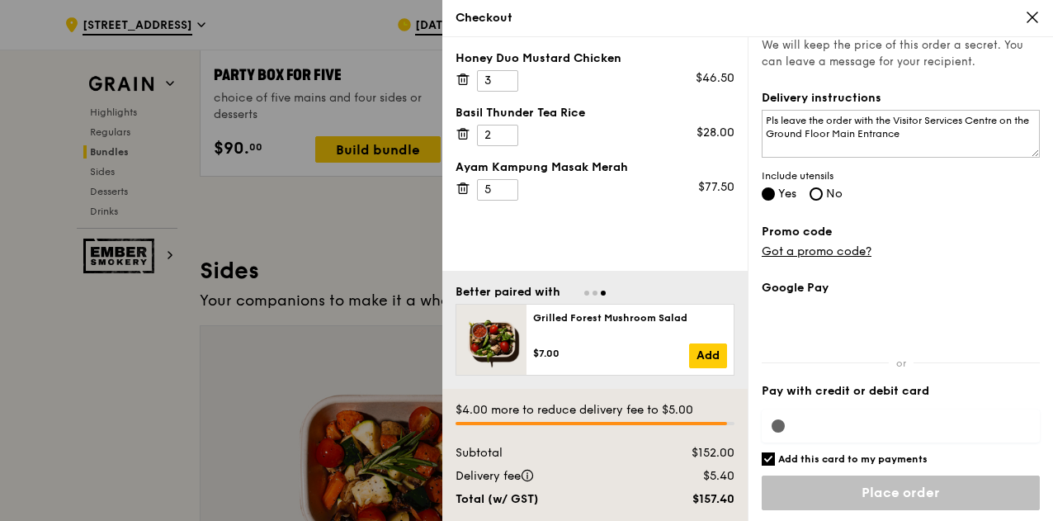
click at [891, 494] on input "Place order" at bounding box center [901, 492] width 278 height 35
click at [778, 424] on div "Google Pay Pay with credit or debit card Add this card to my payments $4.00 mor…" at bounding box center [901, 402] width 278 height 244
click at [767, 456] on input "Add this card to my payments" at bounding box center [768, 458] width 13 height 13
checkbox input "true"
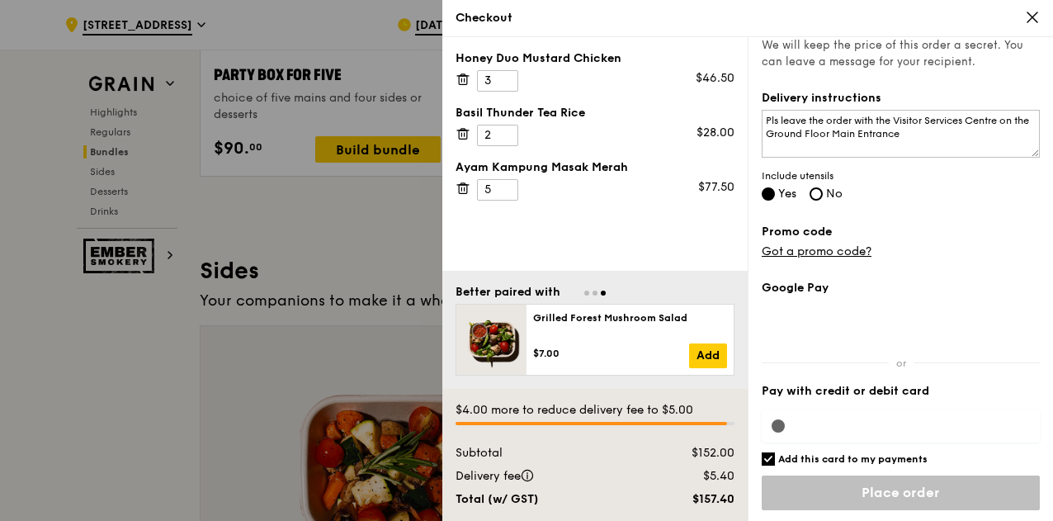
click at [874, 498] on input "Place order" at bounding box center [901, 492] width 278 height 35
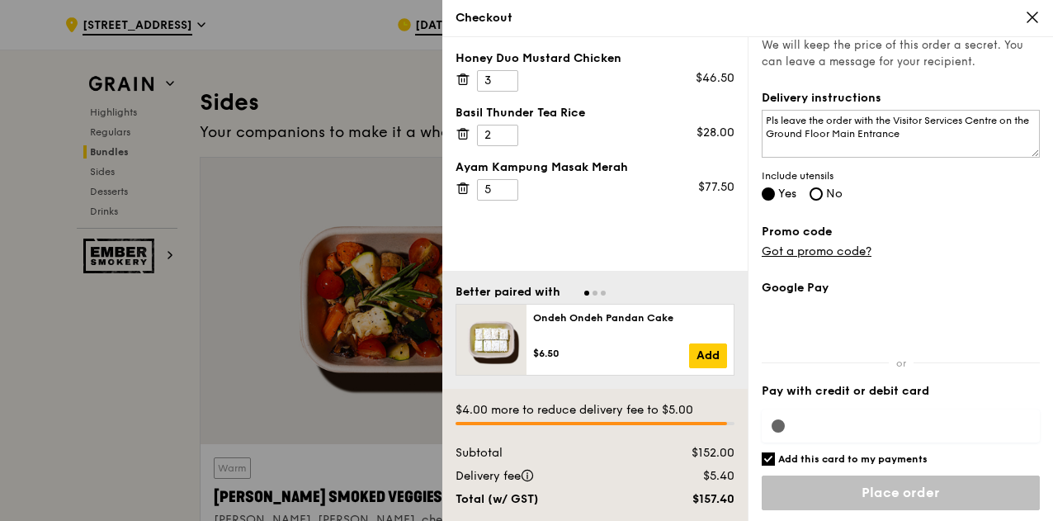
scroll to position [3799, 0]
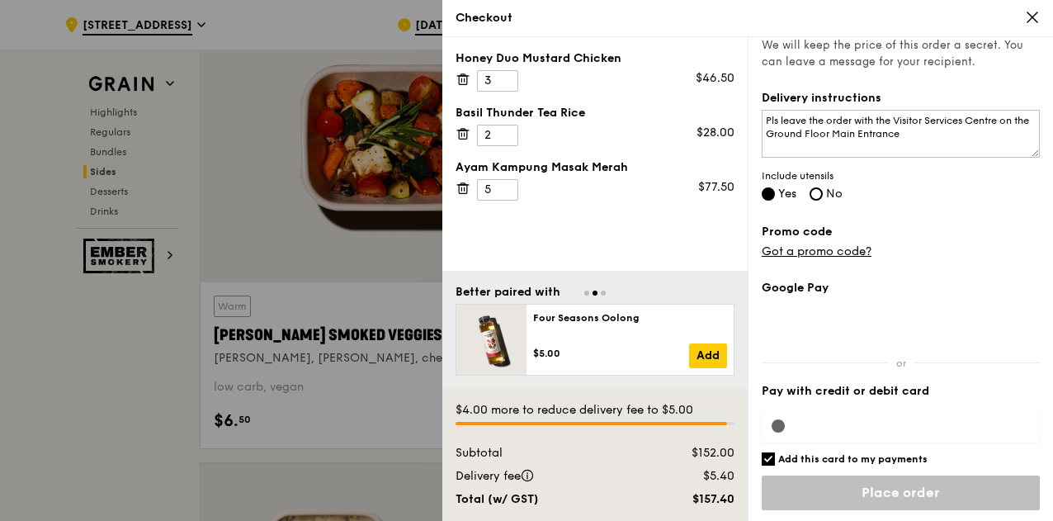
click at [654, 484] on div "$5.40" at bounding box center [695, 476] width 100 height 17
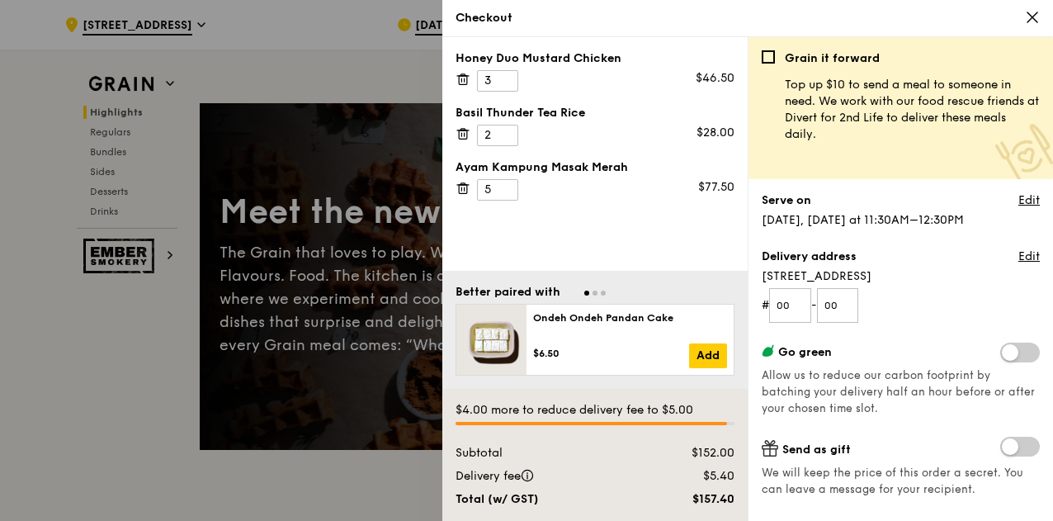
scroll to position [0, 0]
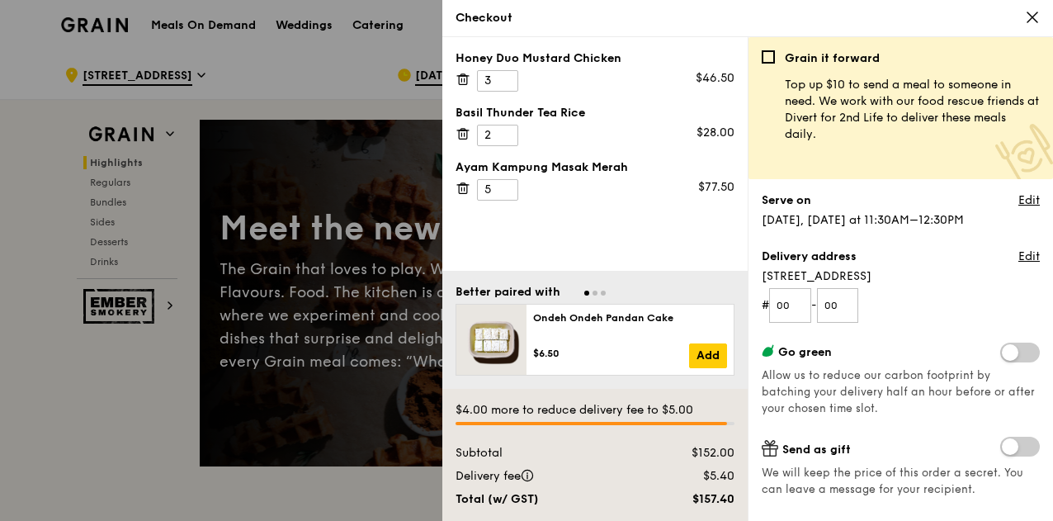
click at [112, 384] on div at bounding box center [526, 260] width 1053 height 521
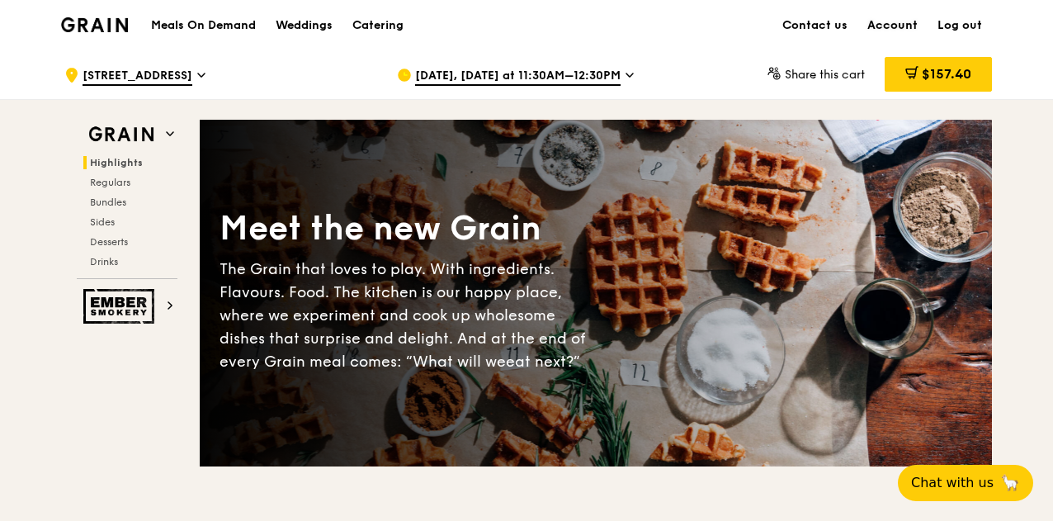
click at [894, 23] on link "Account" at bounding box center [893, 26] width 70 height 50
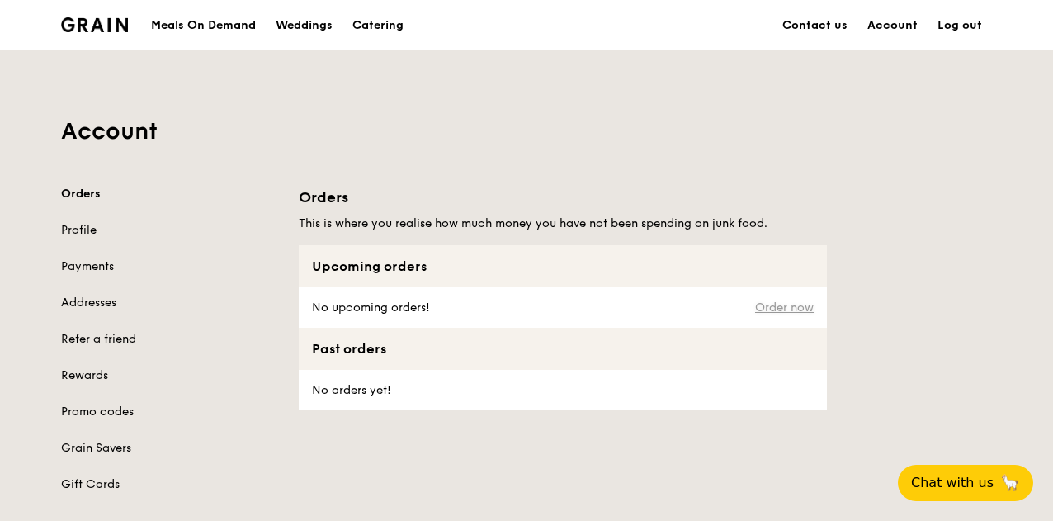
click at [764, 306] on link "Order now" at bounding box center [784, 307] width 59 height 13
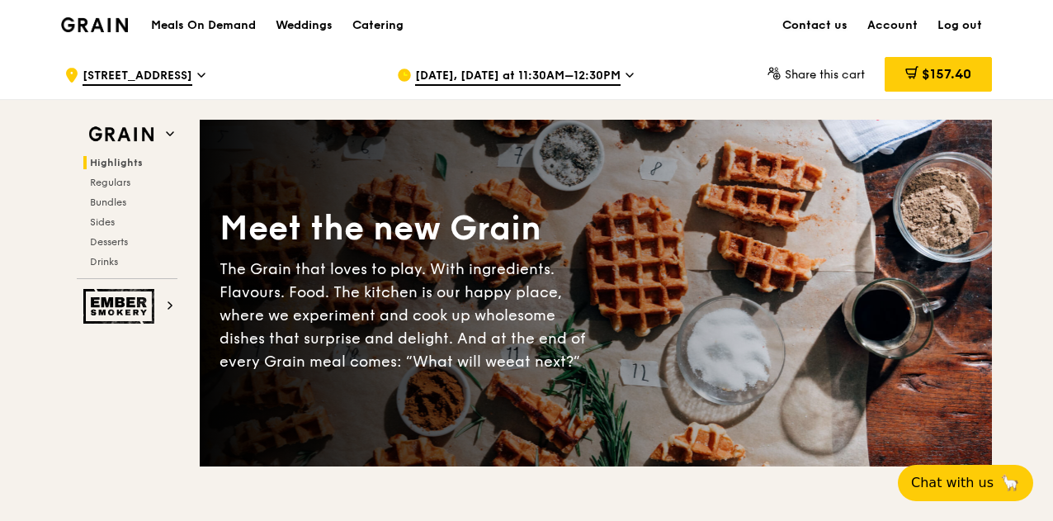
click at [830, 24] on link "Contact us" at bounding box center [815, 26] width 85 height 50
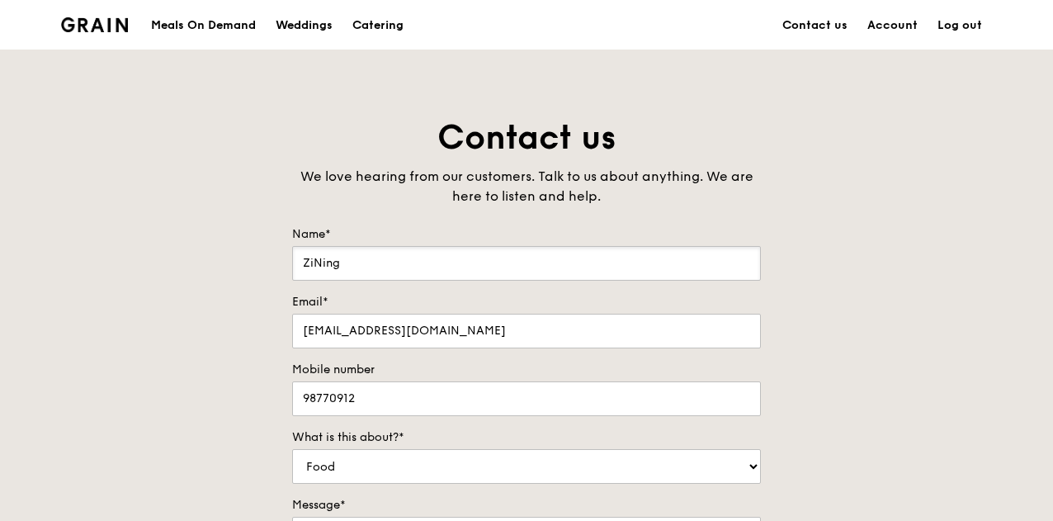
drag, startPoint x: 364, startPoint y: 262, endPoint x: 183, endPoint y: 251, distance: 181.1
click at [205, 261] on div "Contact us We love hearing from our customers. Talk to us about anything. We ar…" at bounding box center [526, 422] width 1053 height 612
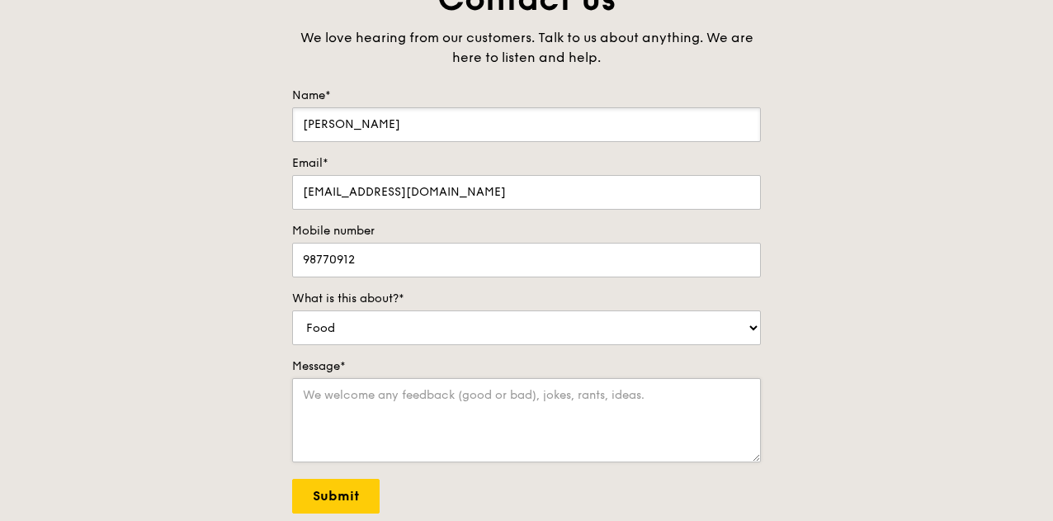
scroll to position [165, 0]
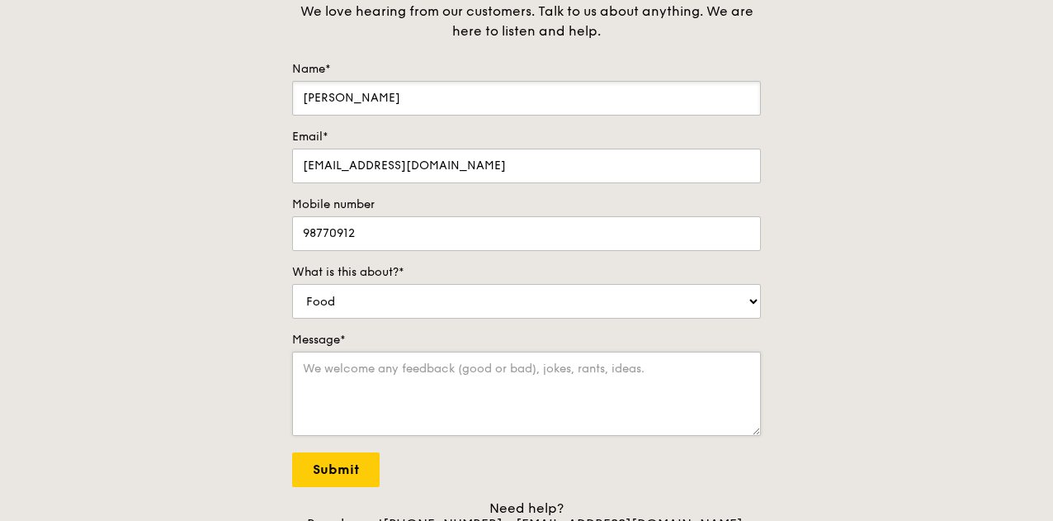
type input "[PERSON_NAME]"
click at [456, 404] on textarea "Message*" at bounding box center [526, 394] width 469 height 84
type textarea "I"
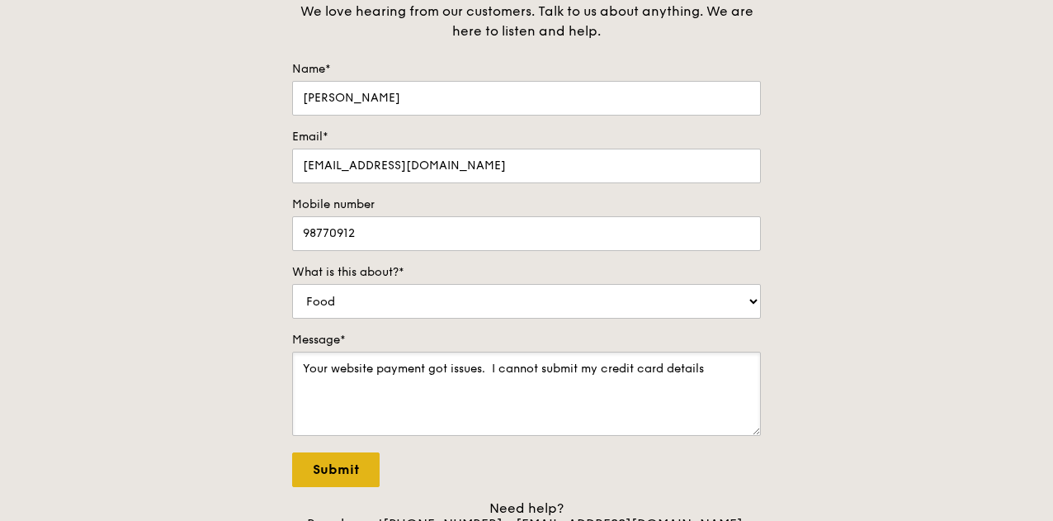
type textarea "Your website payment got issues. I cannot submit my credit card details"
click at [355, 465] on input "Submit" at bounding box center [335, 469] width 87 height 35
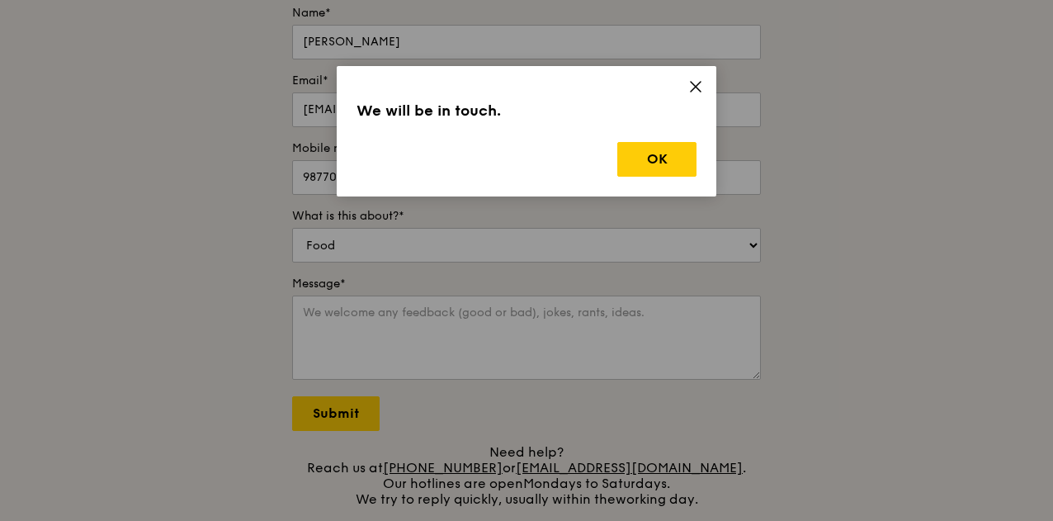
scroll to position [248, 0]
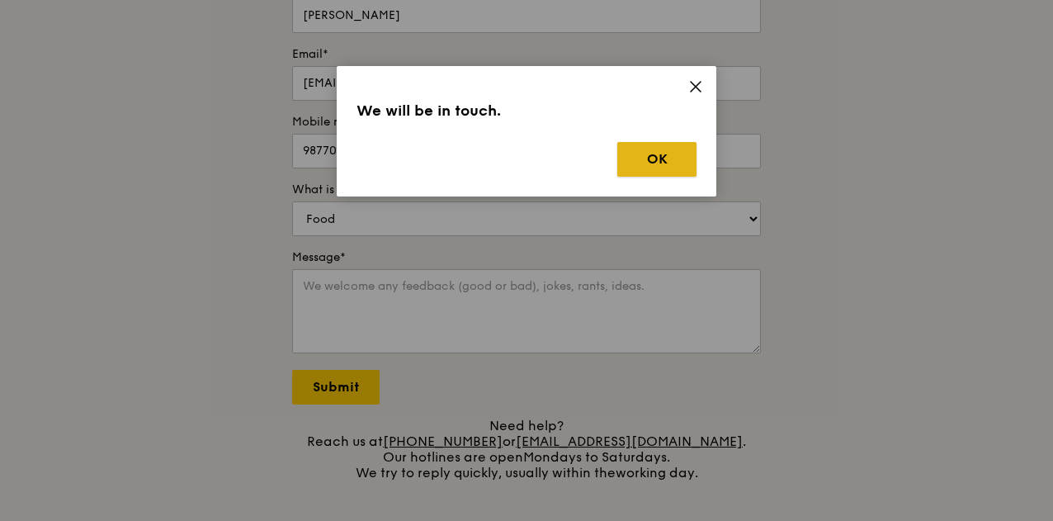
click at [641, 159] on button "OK" at bounding box center [656, 159] width 79 height 35
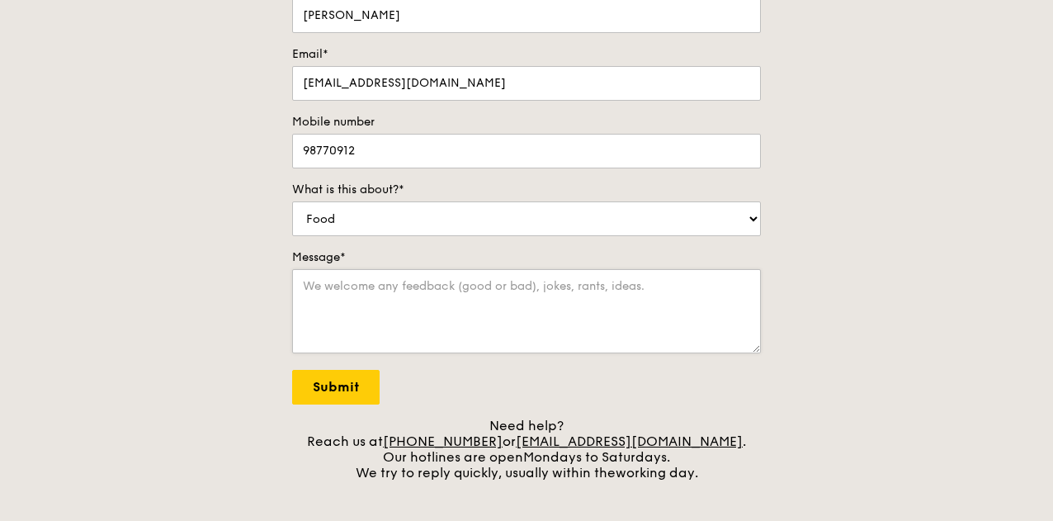
scroll to position [0, 0]
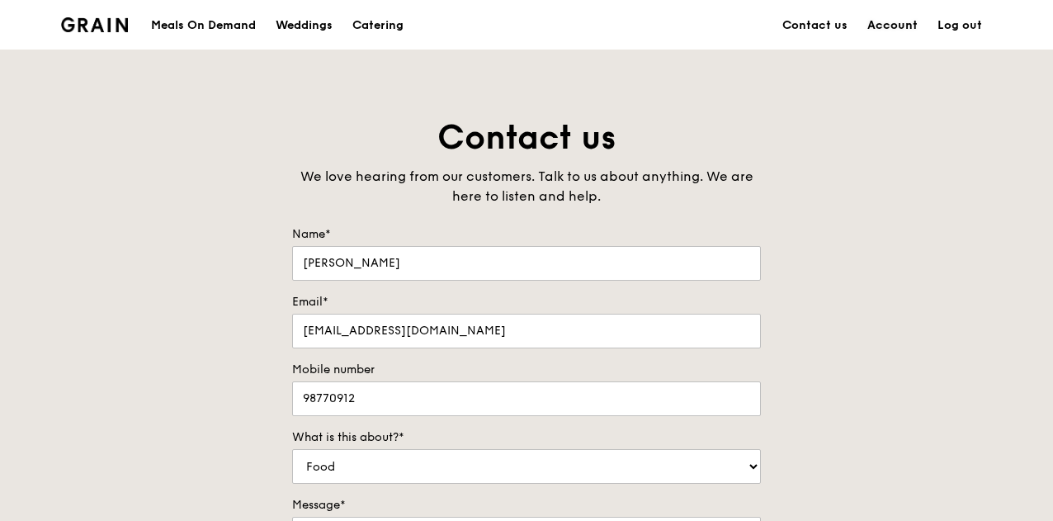
click at [896, 28] on link "Account" at bounding box center [893, 26] width 70 height 50
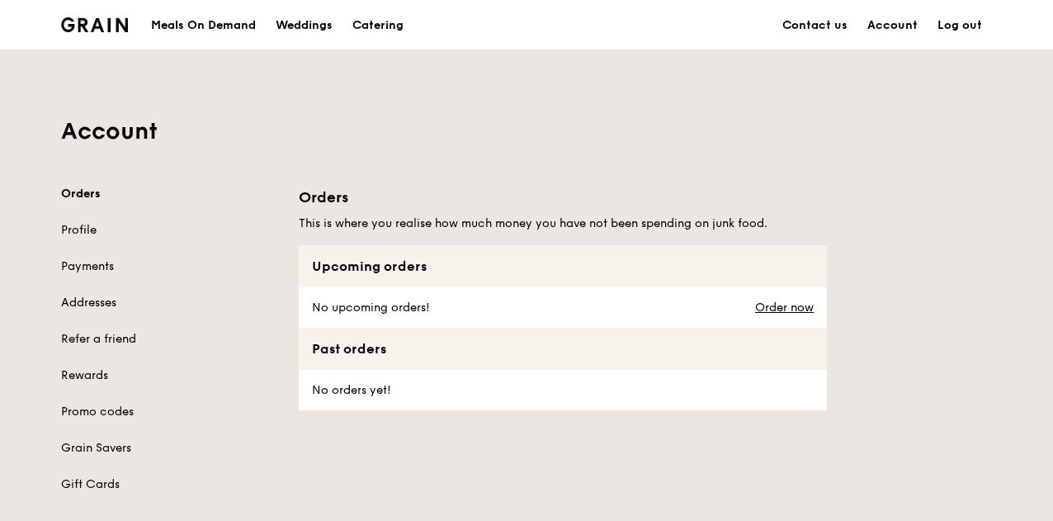
click at [84, 198] on link "Orders" at bounding box center [170, 194] width 218 height 17
click at [395, 268] on div "Upcoming orders" at bounding box center [563, 266] width 528 height 42
click at [315, 398] on div "No orders yet!" at bounding box center [350, 390] width 102 height 40
click at [81, 264] on link "Payments" at bounding box center [170, 266] width 218 height 17
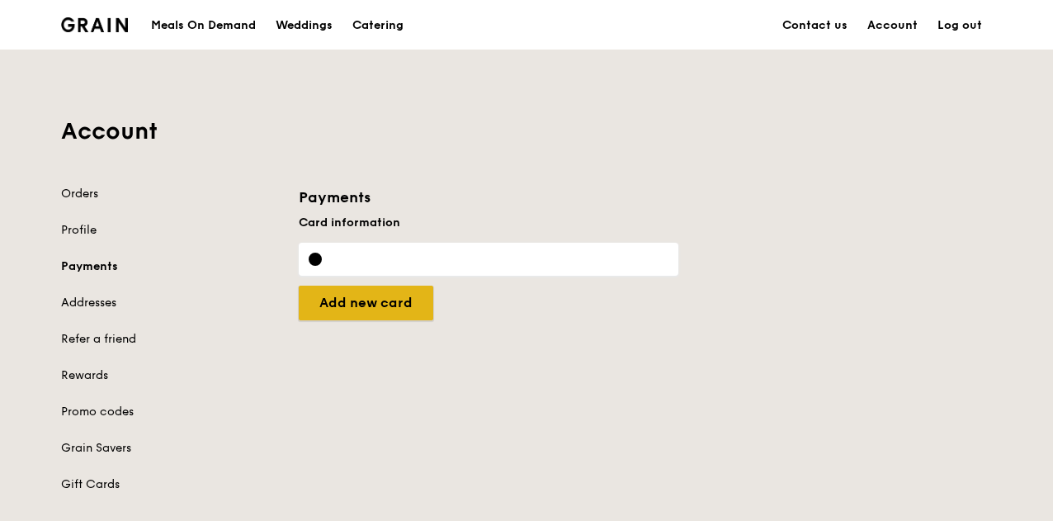
click at [383, 298] on input "Add new card" at bounding box center [366, 303] width 135 height 35
click at [78, 191] on link "Orders" at bounding box center [170, 194] width 218 height 17
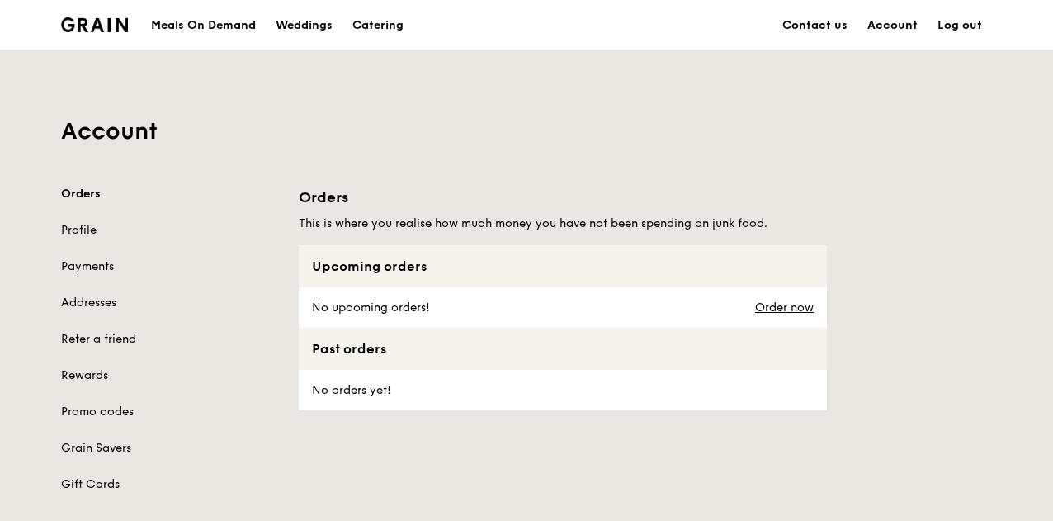
click at [191, 21] on div "Meals On Demand" at bounding box center [203, 26] width 105 height 50
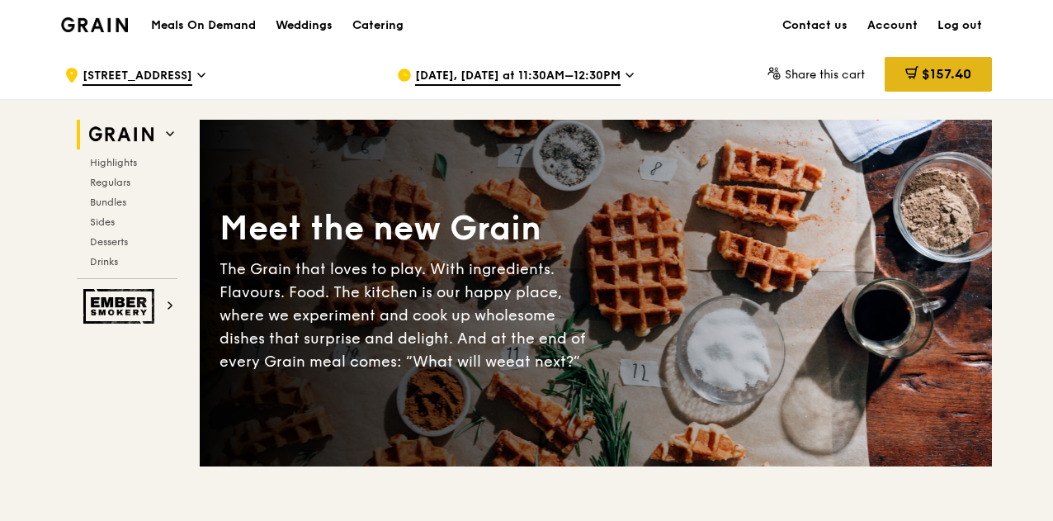
click at [924, 71] on span "$157.40" at bounding box center [947, 74] width 50 height 16
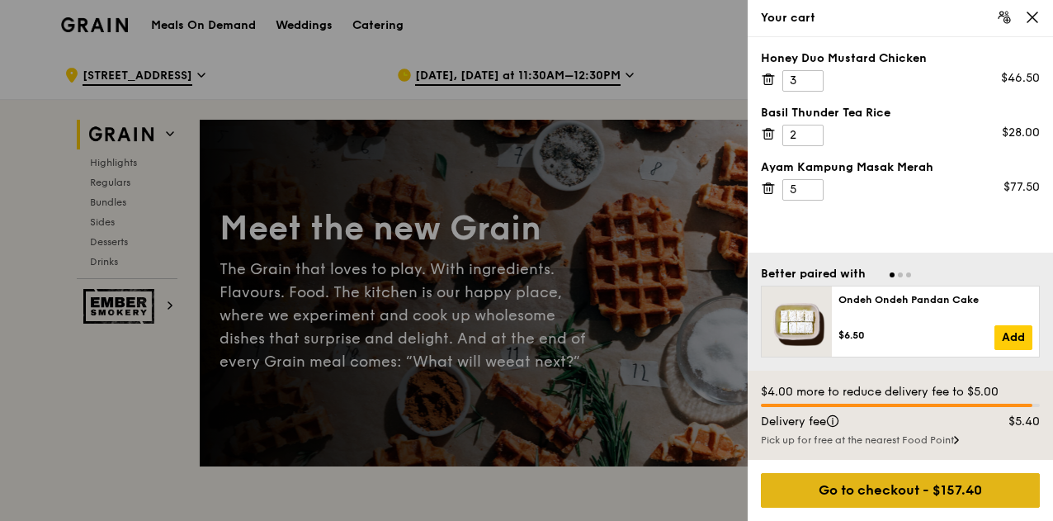
click at [924, 491] on div "Go to checkout - $157.40" at bounding box center [900, 490] width 279 height 35
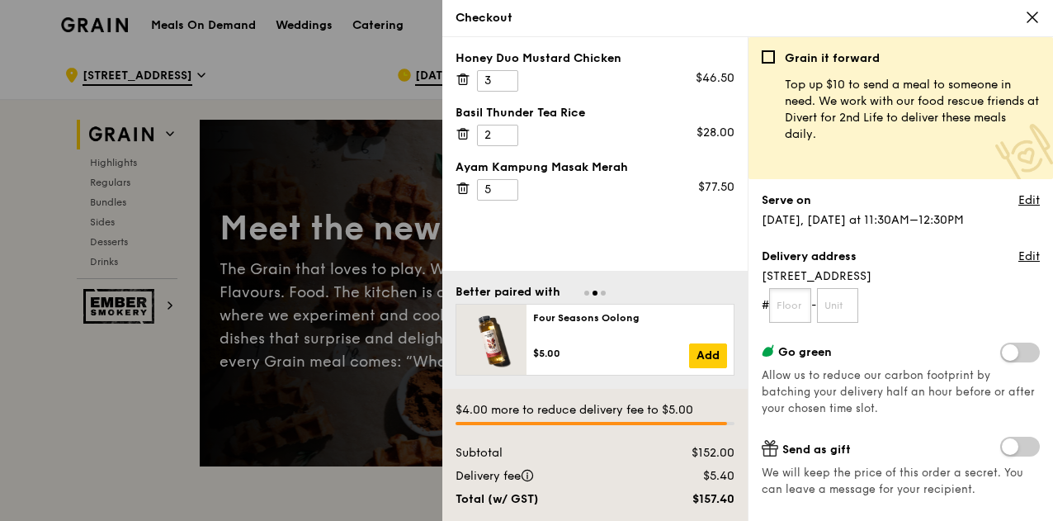
click at [802, 306] on input "text" at bounding box center [790, 305] width 42 height 35
type input "0"
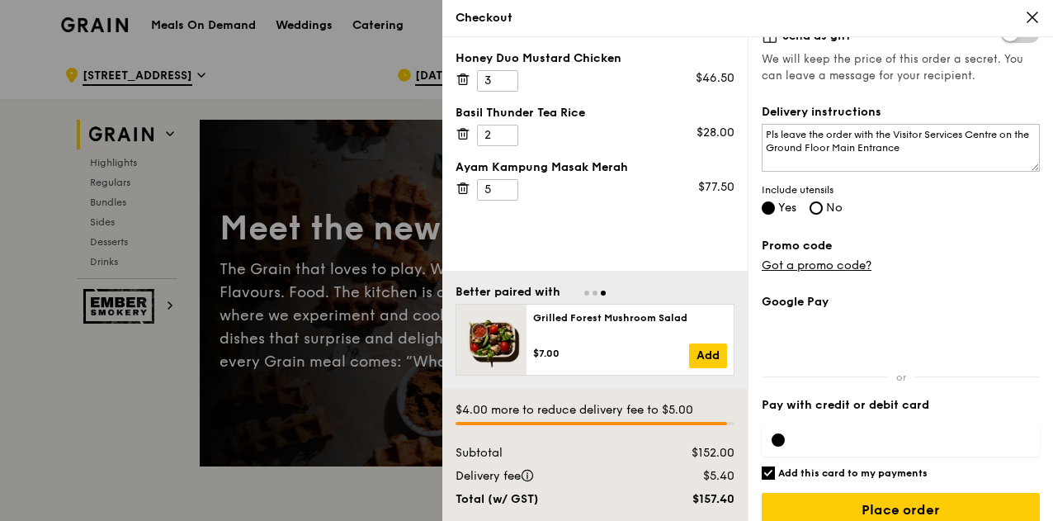
scroll to position [431, 0]
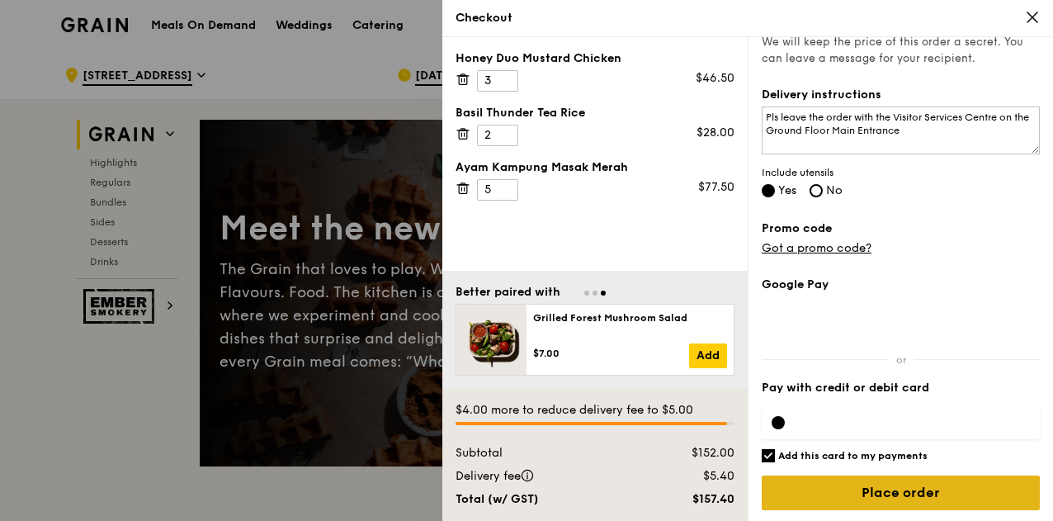
type input "0"
click at [899, 484] on input "Place order" at bounding box center [901, 492] width 278 height 35
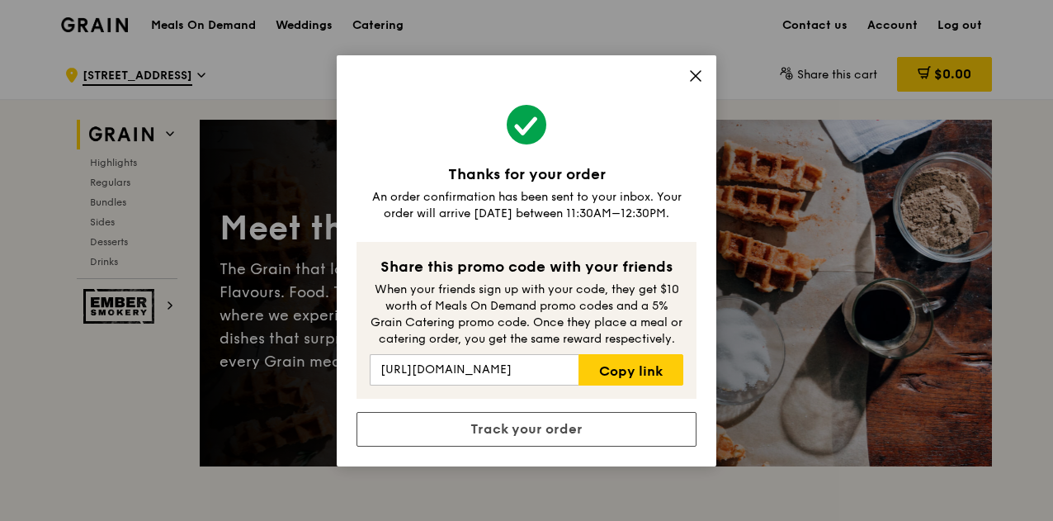
click at [697, 77] on icon at bounding box center [695, 76] width 15 height 15
